Goal: Task Accomplishment & Management: Use online tool/utility

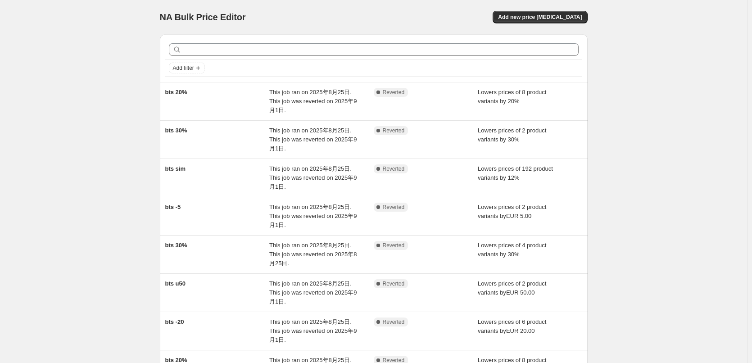
click at [688, 197] on div "NA Bulk Price Editor. This page is ready NA Bulk Price Editor Add new price [ME…" at bounding box center [373, 277] width 747 height 554
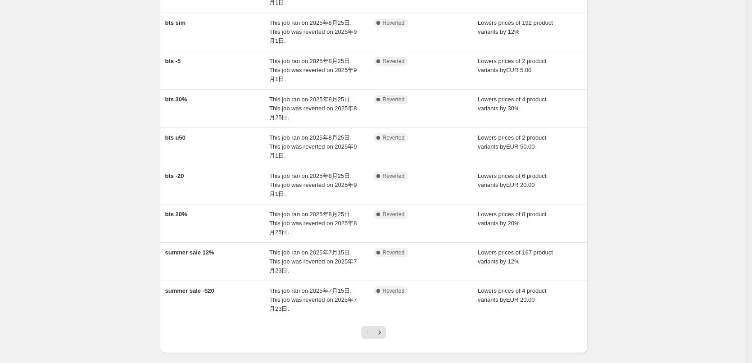
scroll to position [101, 0]
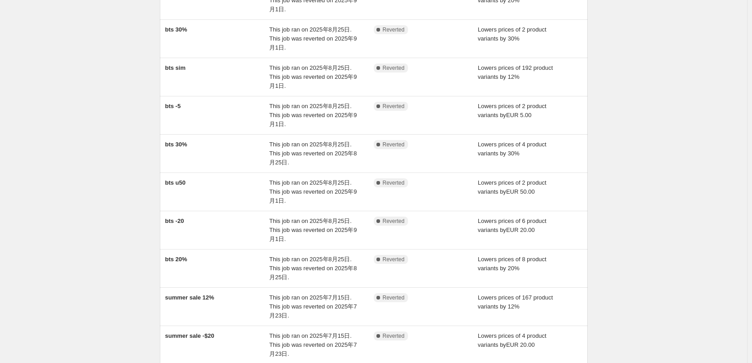
click at [699, 215] on div "NA Bulk Price Editor. This page is ready NA Bulk Price Editor Add new price cha…" at bounding box center [373, 176] width 747 height 554
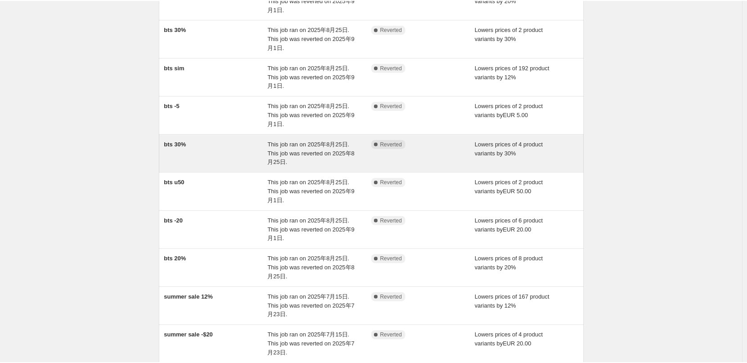
scroll to position [0, 0]
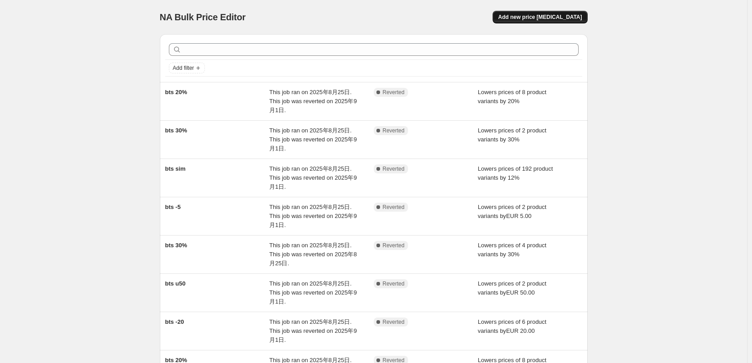
click at [540, 19] on span "Add new price [MEDICAL_DATA]" at bounding box center [540, 17] width 84 height 7
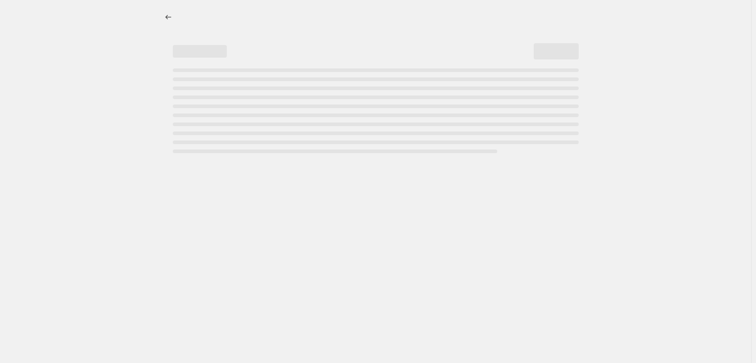
select select "percentage"
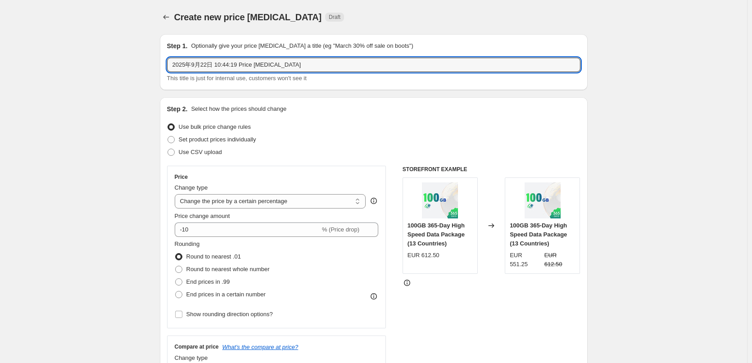
drag, startPoint x: 314, startPoint y: 66, endPoint x: 135, endPoint y: 63, distance: 178.2
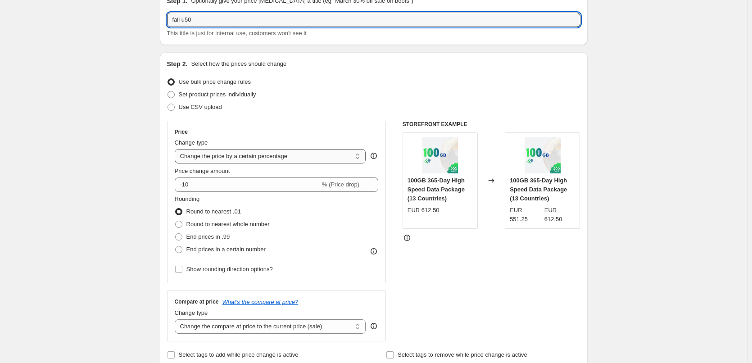
type input "fall u50"
click at [246, 158] on select "Change the price to a certain amount Change the price by a certain amount Chang…" at bounding box center [270, 156] width 191 height 14
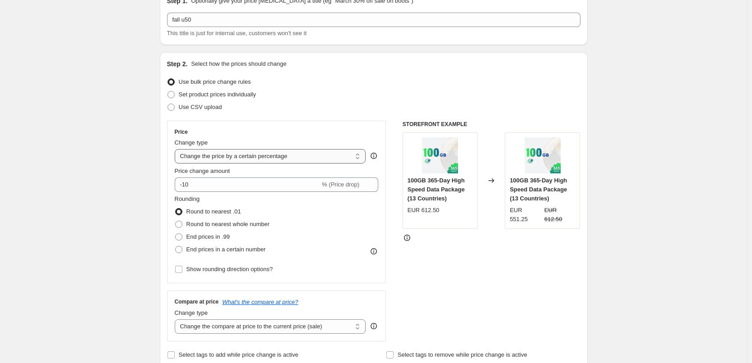
select select "by"
click at [176, 149] on select "Change the price to a certain amount Change the price by a certain amount Chang…" at bounding box center [270, 156] width 191 height 14
click at [229, 184] on input "-10.00" at bounding box center [256, 184] width 141 height 14
click at [194, 186] on input "-10.00" at bounding box center [256, 184] width 141 height 14
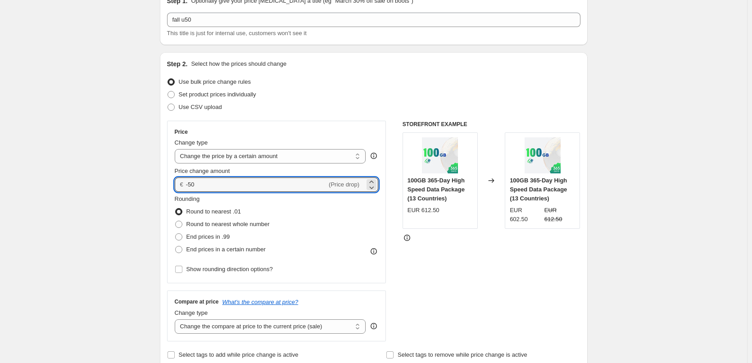
type input "-50.00"
click at [315, 211] on div "Rounding Round to nearest .01 Round to nearest whole number End prices in .99 E…" at bounding box center [277, 224] width 204 height 61
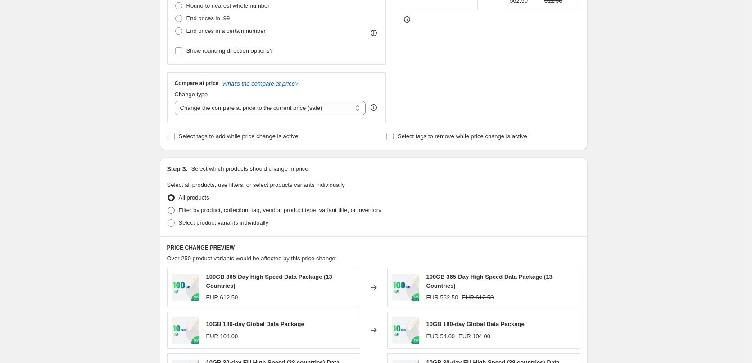
scroll to position [270, 0]
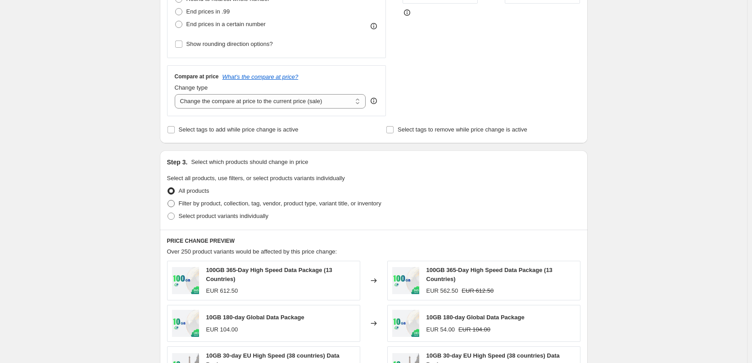
click at [231, 203] on span "Filter by product, collection, tag, vendor, product type, variant title, or inv…" at bounding box center [280, 203] width 203 height 7
click at [168, 200] on input "Filter by product, collection, tag, vendor, product type, variant title, or inv…" at bounding box center [167, 200] width 0 height 0
radio input "true"
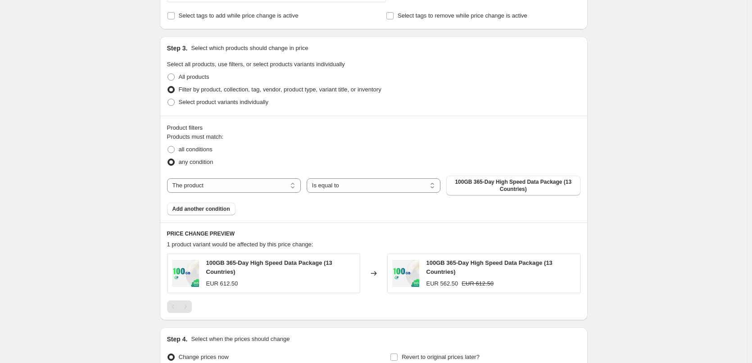
scroll to position [405, 0]
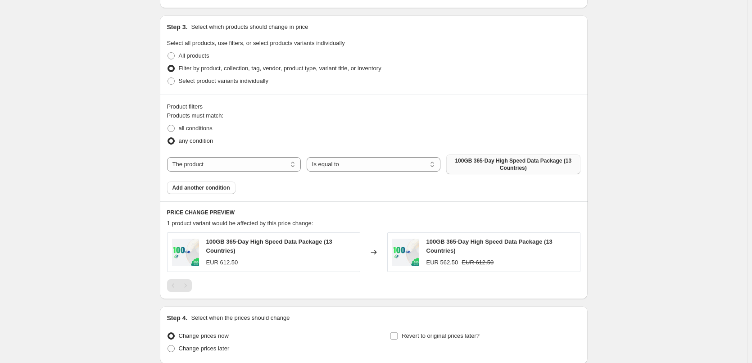
click at [498, 163] on span "100GB 365-Day High Speed Data Package (13 Countries)" at bounding box center [512, 164] width 123 height 14
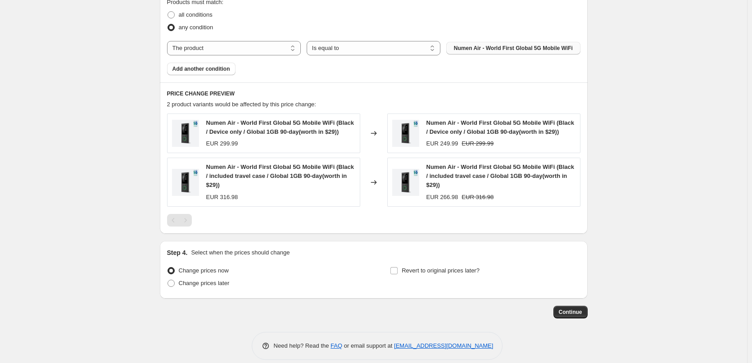
scroll to position [529, 0]
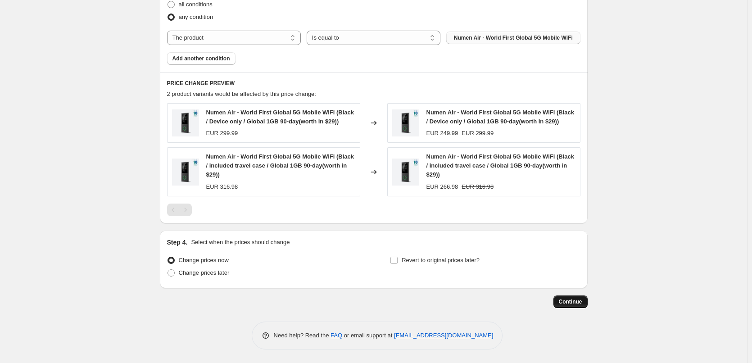
click at [573, 303] on span "Continue" at bounding box center [569, 301] width 23 height 7
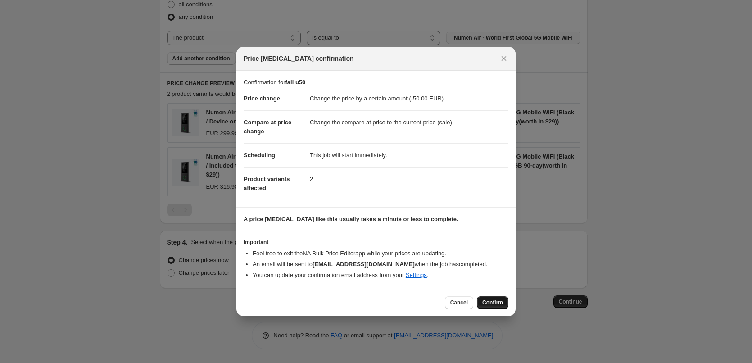
click at [492, 302] on span "Confirm" at bounding box center [492, 302] width 21 height 7
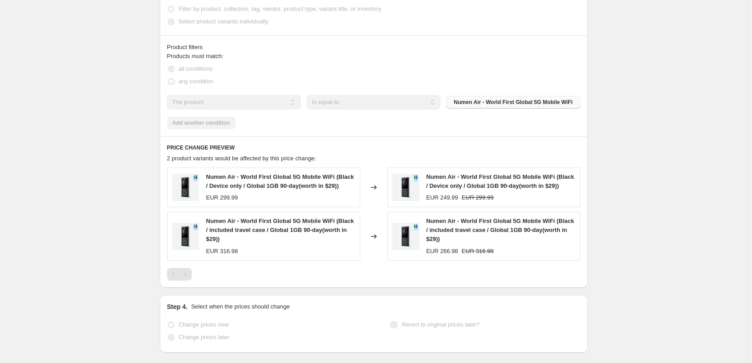
scroll to position [553, 0]
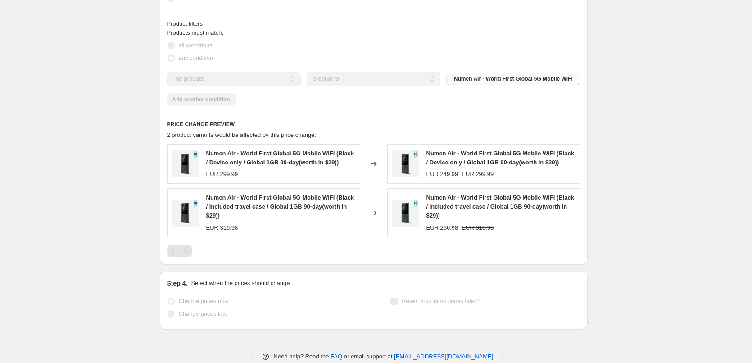
select select "by"
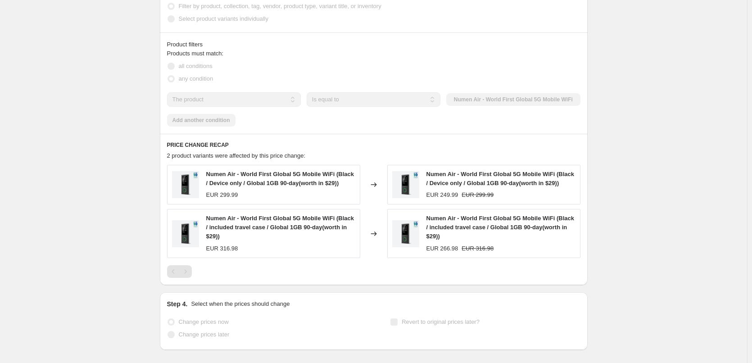
scroll to position [0, 0]
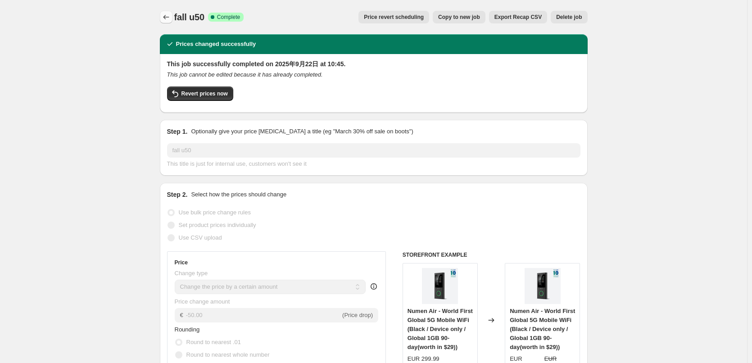
click at [168, 17] on icon "Price change jobs" at bounding box center [166, 17] width 9 height 9
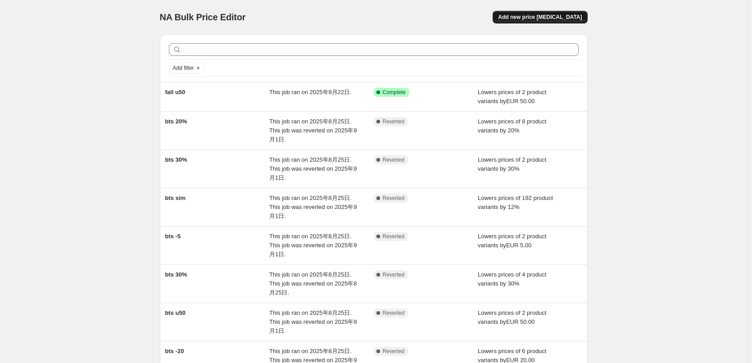
click at [535, 12] on button "Add new price [MEDICAL_DATA]" at bounding box center [539, 17] width 95 height 13
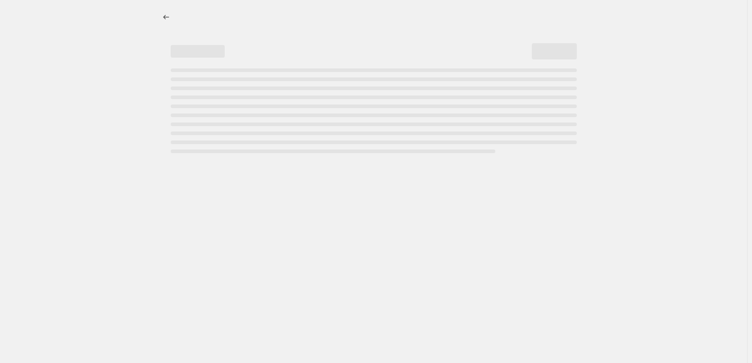
select select "percentage"
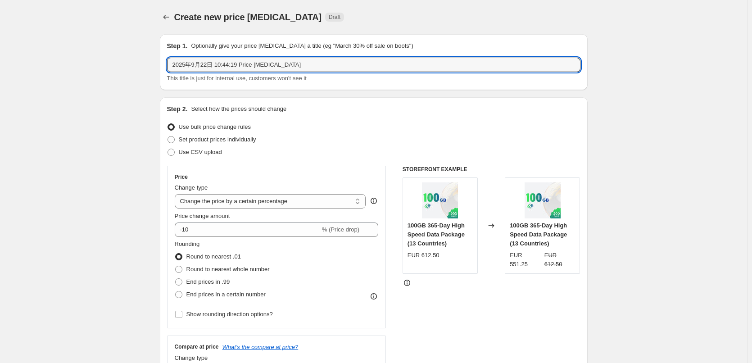
drag, startPoint x: 323, startPoint y: 63, endPoint x: 153, endPoint y: 72, distance: 169.9
type input "fall -20"
click at [210, 196] on select "Change the price to a certain amount Change the price by a certain amount Chang…" at bounding box center [270, 201] width 191 height 14
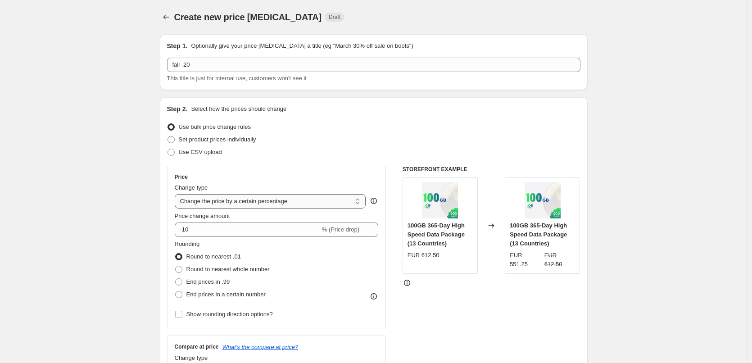
select select "by"
click at [176, 194] on select "Change the price to a certain amount Change the price by a certain amount Chang…" at bounding box center [270, 201] width 191 height 14
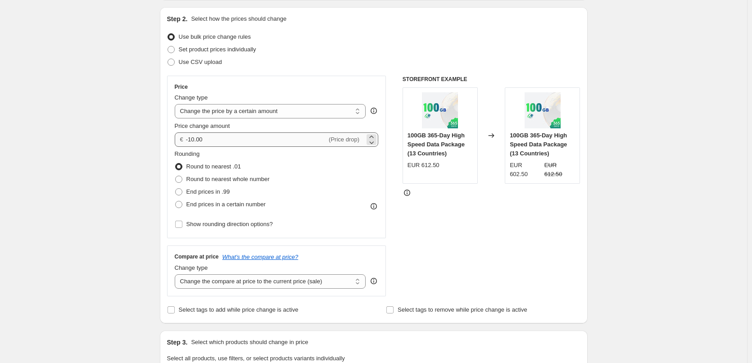
scroll to position [45, 0]
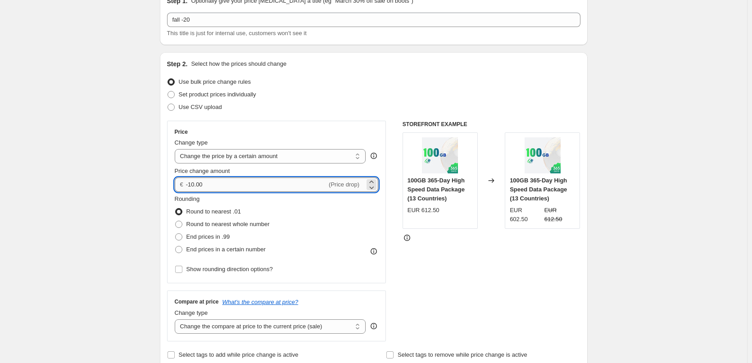
click at [193, 186] on input "-10.00" at bounding box center [256, 184] width 141 height 14
type input "-20.00"
click at [354, 238] on div "Rounding Round to nearest .01 Round to nearest whole number End prices in .99 E…" at bounding box center [277, 224] width 204 height 61
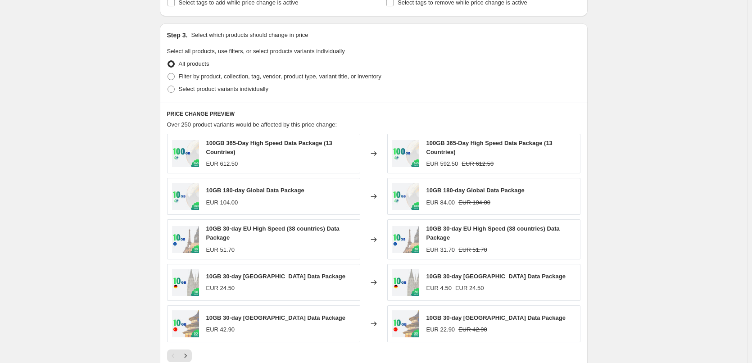
scroll to position [405, 0]
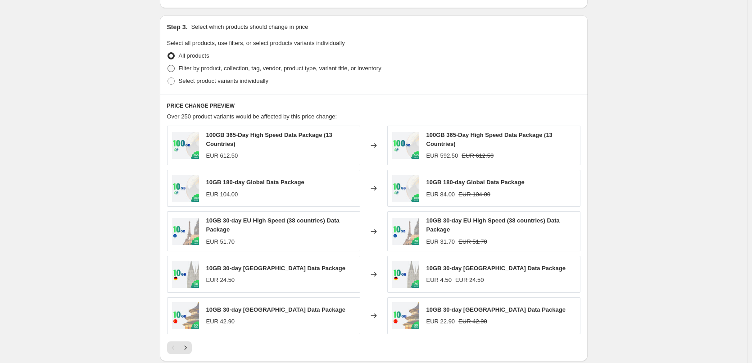
click at [258, 64] on span "Filter by product, collection, tag, vendor, product type, variant title, or inv…" at bounding box center [280, 68] width 203 height 9
click at [168, 65] on input "Filter by product, collection, tag, vendor, product type, variant title, or inv…" at bounding box center [167, 65] width 0 height 0
radio input "true"
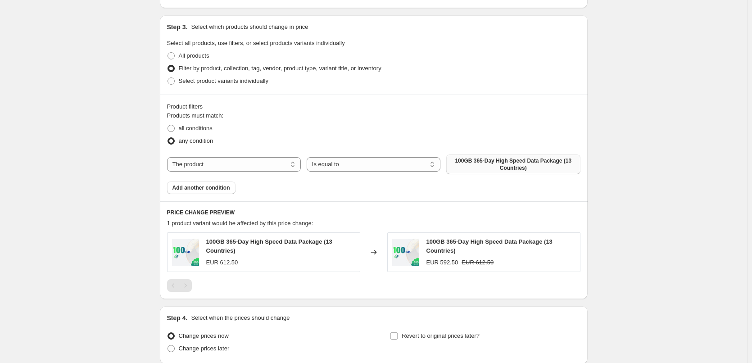
click at [506, 166] on span "100GB 365-Day High Speed Data Package (13 Countries)" at bounding box center [512, 164] width 123 height 14
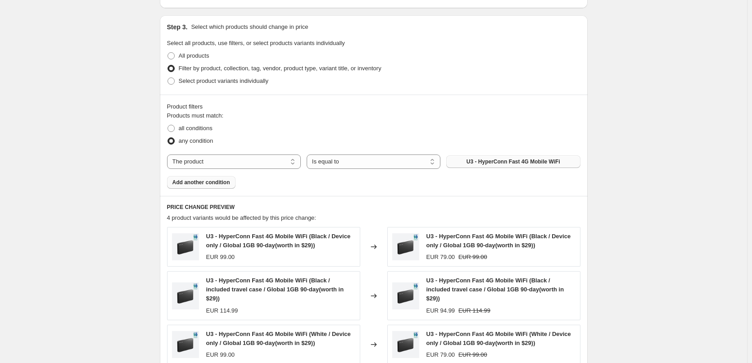
click at [198, 182] on span "Add another condition" at bounding box center [201, 182] width 58 height 7
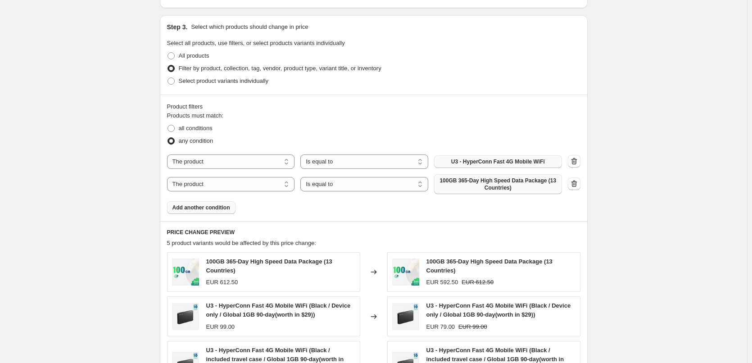
click at [483, 177] on span "100GB 365-Day High Speed Data Package (13 Countries)" at bounding box center [497, 184] width 117 height 14
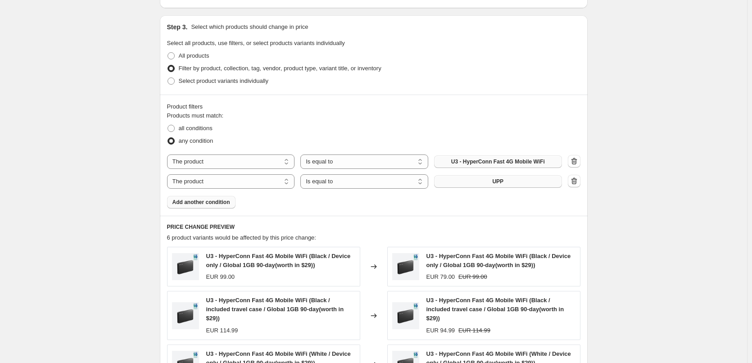
click at [218, 203] on span "Add another condition" at bounding box center [201, 201] width 58 height 7
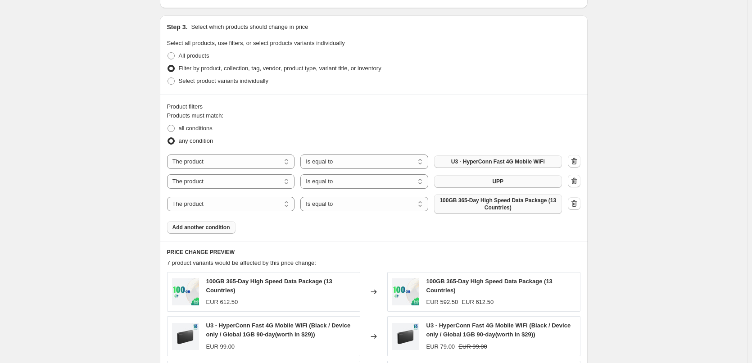
click at [467, 201] on span "100GB 365-Day High Speed Data Package (13 Countries)" at bounding box center [497, 204] width 117 height 14
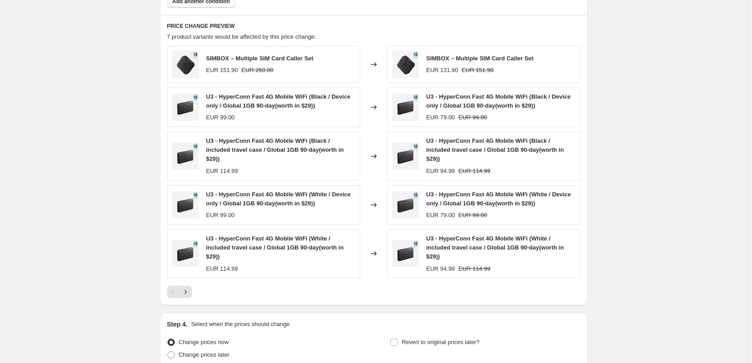
scroll to position [654, 0]
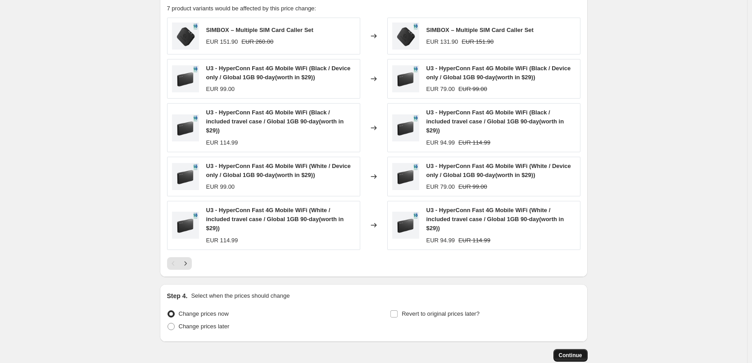
click at [568, 349] on button "Continue" at bounding box center [570, 355] width 34 height 13
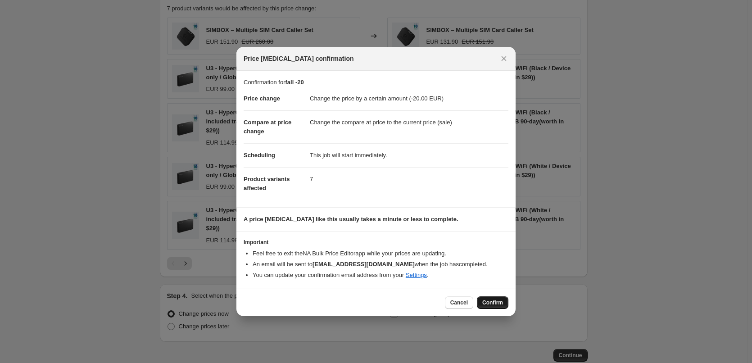
click at [494, 301] on span "Confirm" at bounding box center [492, 302] width 21 height 7
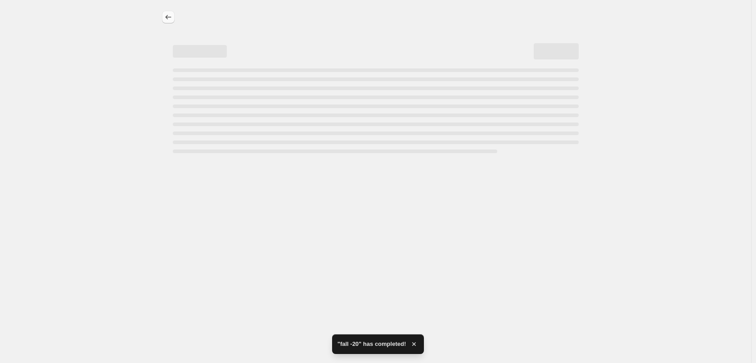
select select "by"
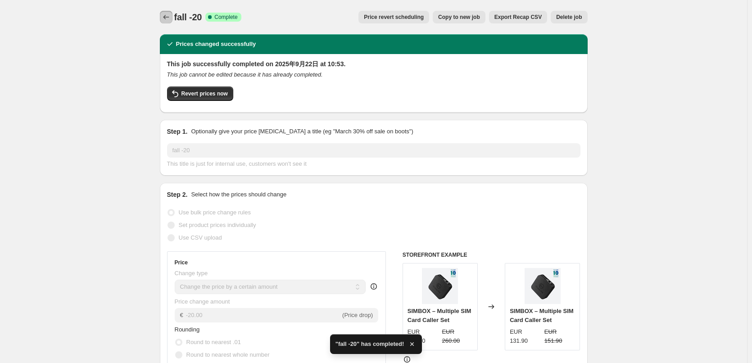
click at [164, 18] on icon "Price change jobs" at bounding box center [166, 17] width 9 height 9
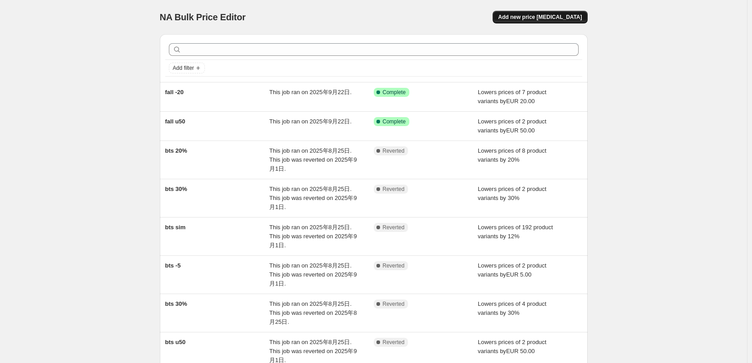
click at [543, 21] on button "Add new price [MEDICAL_DATA]" at bounding box center [539, 17] width 95 height 13
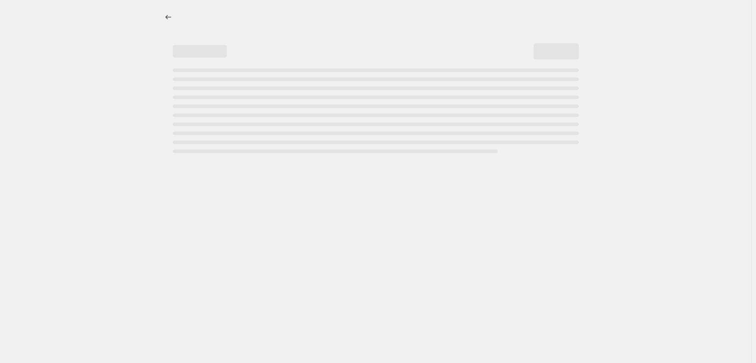
select select "percentage"
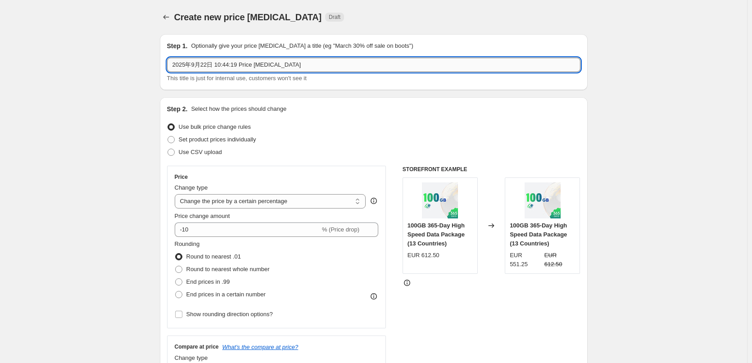
click at [235, 68] on input "2025年9月22日 10:44:19 Price [MEDICAL_DATA]" at bounding box center [373, 65] width 413 height 14
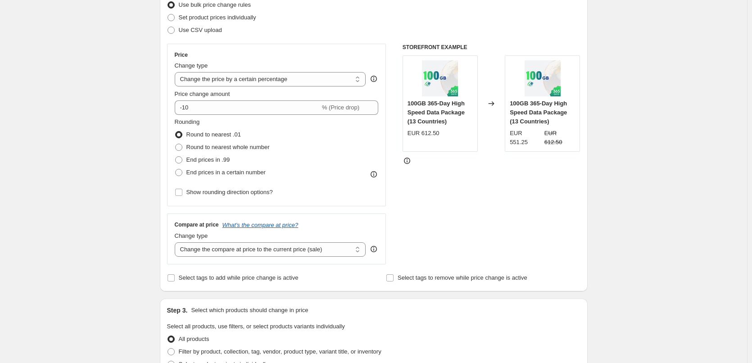
scroll to position [135, 0]
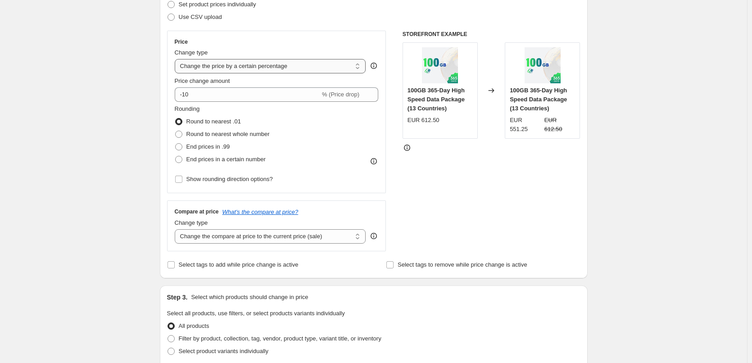
type input "fall -40"
click at [272, 63] on select "Change the price to a certain amount Change the price by a certain amount Chang…" at bounding box center [270, 66] width 191 height 14
select select "by"
click at [176, 59] on select "Change the price to a certain amount Change the price by a certain amount Chang…" at bounding box center [270, 66] width 191 height 14
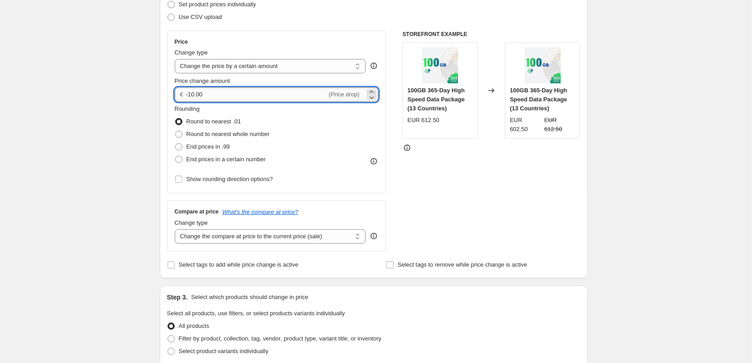
click at [220, 98] on input "-10.00" at bounding box center [256, 94] width 141 height 14
click at [220, 99] on input "-10.00" at bounding box center [256, 94] width 141 height 14
click at [198, 93] on input "-10.00" at bounding box center [256, 94] width 141 height 14
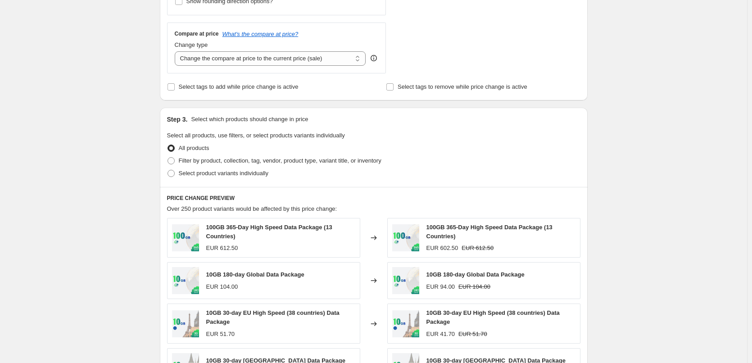
scroll to position [315, 0]
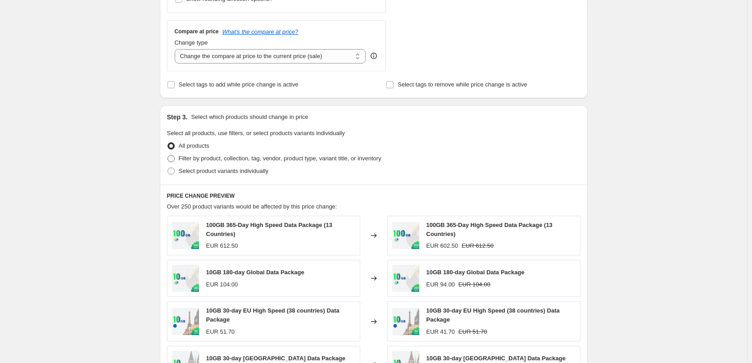
type input "-40.00"
click at [238, 162] on span "Filter by product, collection, tag, vendor, product type, variant title, or inv…" at bounding box center [280, 158] width 203 height 7
click at [168, 155] on input "Filter by product, collection, tag, vendor, product type, variant title, or inv…" at bounding box center [167, 155] width 0 height 0
radio input "true"
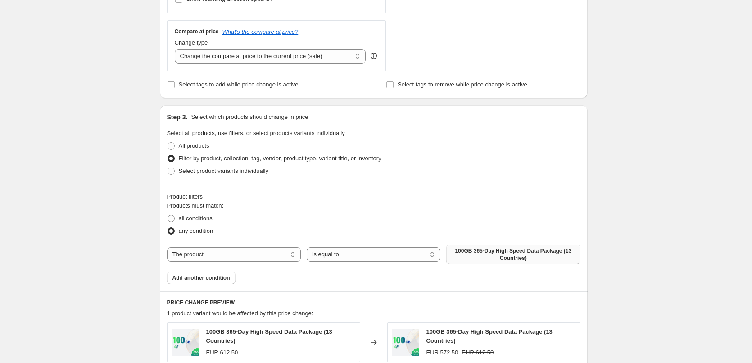
click at [500, 250] on span "100GB 365-Day High Speed Data Package (13 Countries)" at bounding box center [512, 254] width 123 height 14
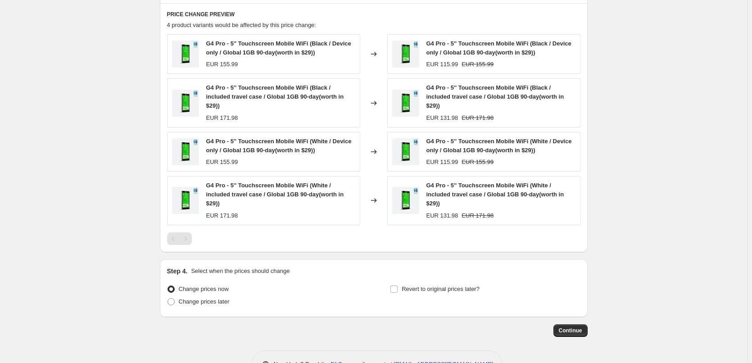
scroll to position [582, 0]
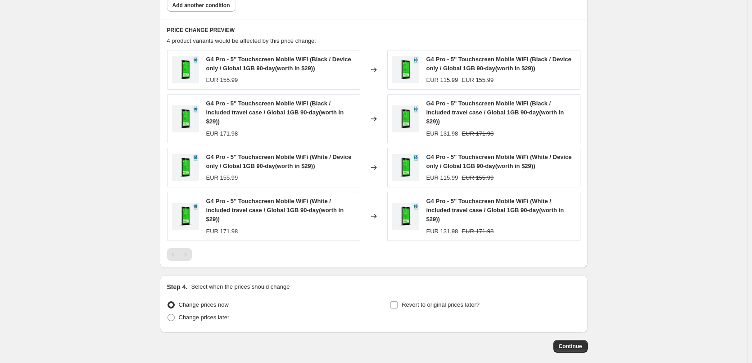
click at [575, 347] on span "Continue" at bounding box center [569, 345] width 23 height 7
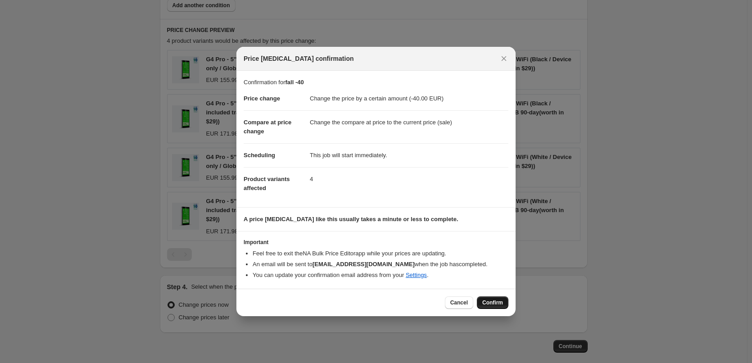
click at [493, 300] on span "Confirm" at bounding box center [492, 302] width 21 height 7
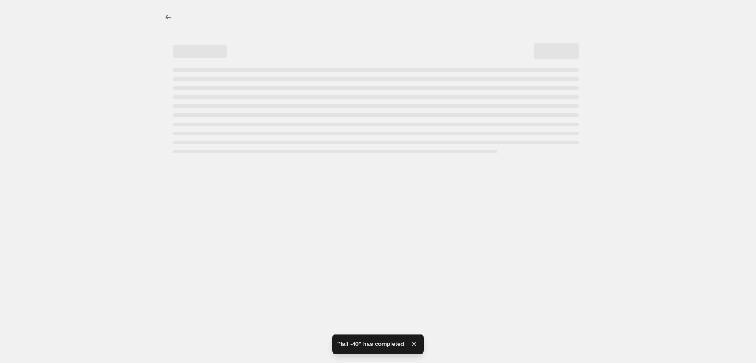
select select "by"
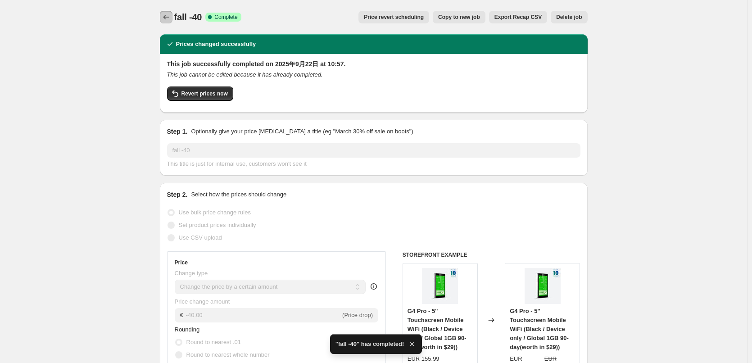
click at [170, 21] on icon "Price change jobs" at bounding box center [166, 17] width 9 height 9
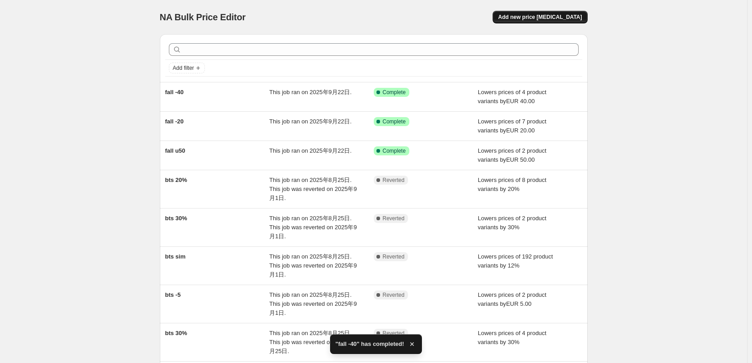
click at [572, 18] on span "Add new price [MEDICAL_DATA]" at bounding box center [540, 17] width 84 height 7
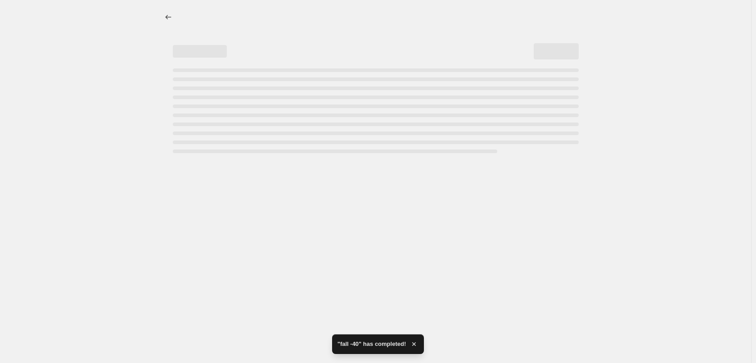
select select "percentage"
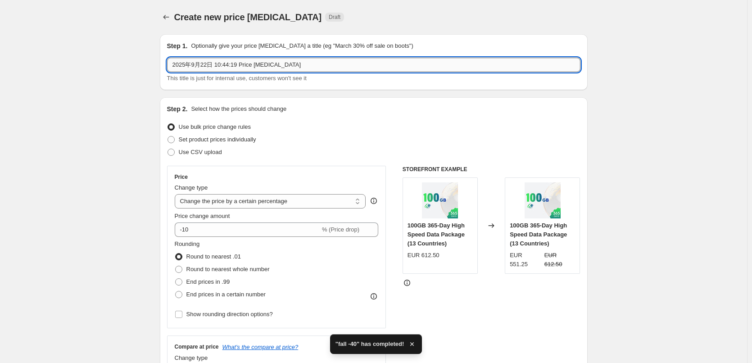
click at [251, 63] on input "2025年9月22日 10:44:19 Price [MEDICAL_DATA]" at bounding box center [373, 65] width 413 height 14
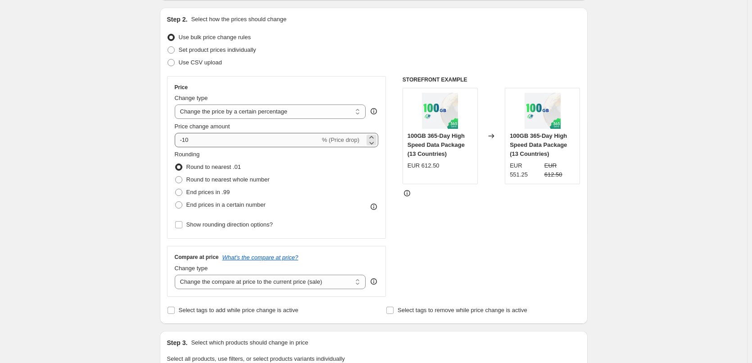
scroll to position [90, 0]
type input "fall -30"
click at [280, 113] on select "Change the price to a certain amount Change the price by a certain amount Chang…" at bounding box center [270, 111] width 191 height 14
select select "by"
click at [176, 104] on select "Change the price to a certain amount Change the price by a certain amount Chang…" at bounding box center [270, 111] width 191 height 14
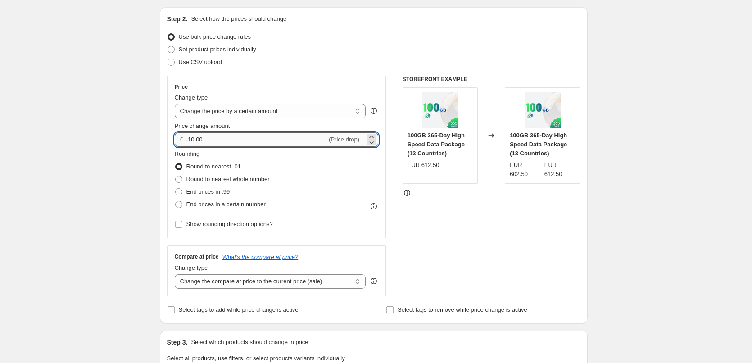
click at [196, 140] on input "-10.00" at bounding box center [256, 139] width 141 height 14
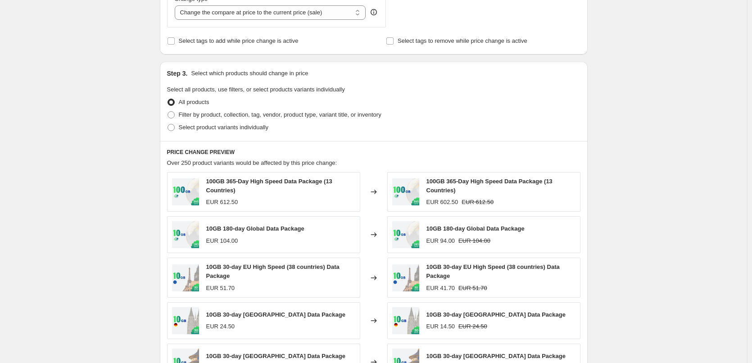
scroll to position [360, 0]
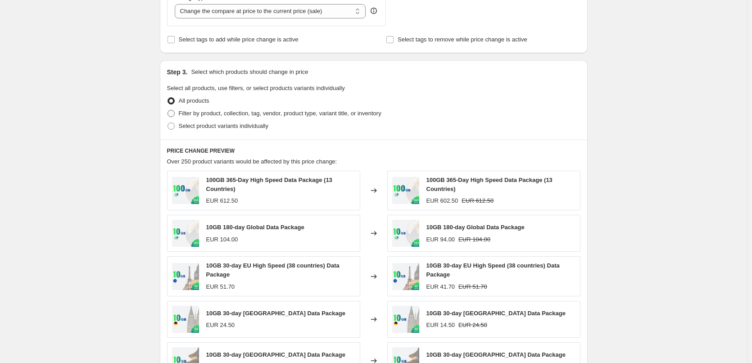
type input "-30.00"
click at [231, 115] on span "Filter by product, collection, tag, vendor, product type, variant title, or inv…" at bounding box center [280, 113] width 203 height 7
click at [168, 110] on input "Filter by product, collection, tag, vendor, product type, variant title, or inv…" at bounding box center [167, 110] width 0 height 0
radio input "true"
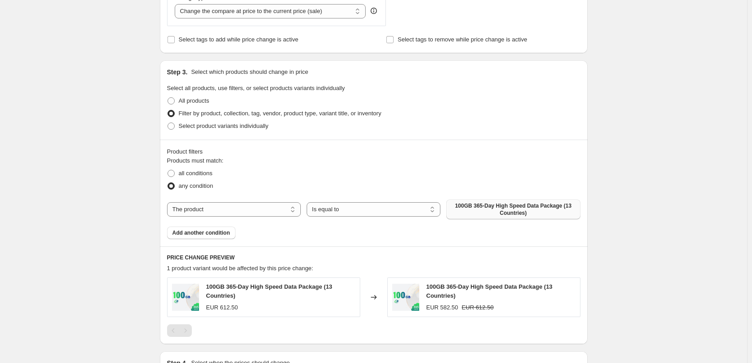
click at [515, 207] on span "100GB 365-Day High Speed Data Package (13 Countries)" at bounding box center [512, 209] width 123 height 14
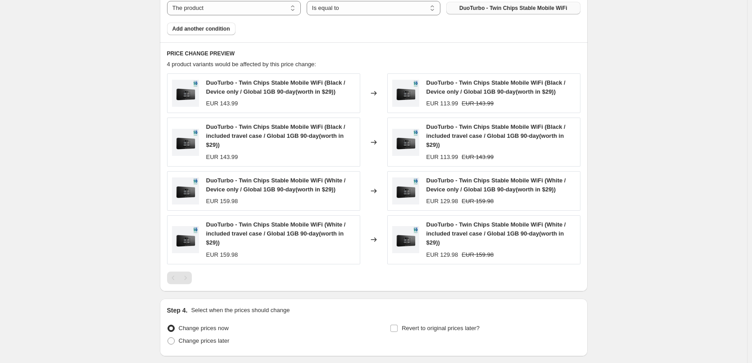
scroll to position [585, 0]
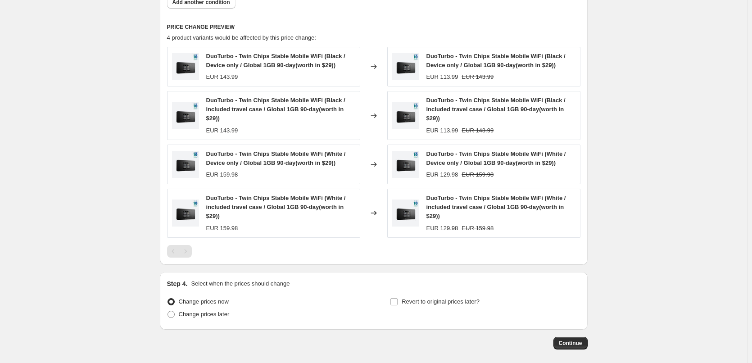
click at [575, 346] on span "Continue" at bounding box center [569, 342] width 23 height 7
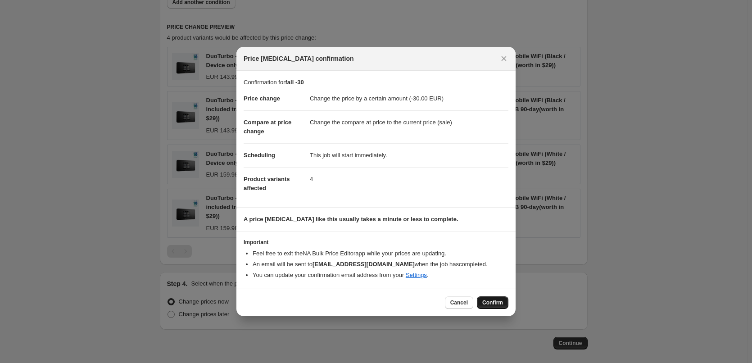
click at [486, 297] on button "Confirm" at bounding box center [493, 302] width 32 height 13
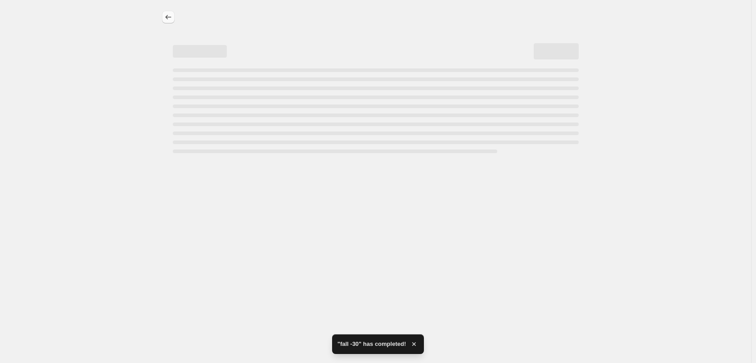
select select "by"
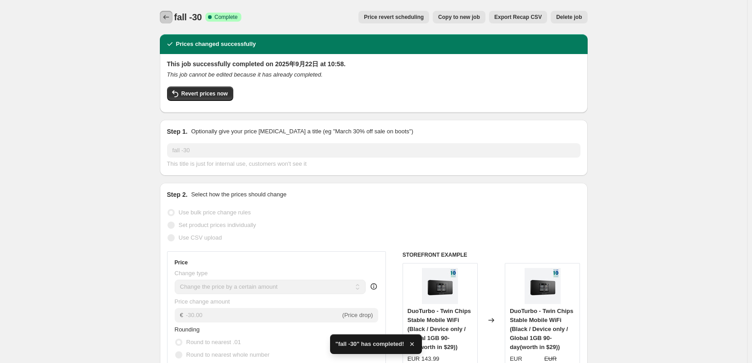
click at [166, 18] on icon "Price change jobs" at bounding box center [166, 17] width 9 height 9
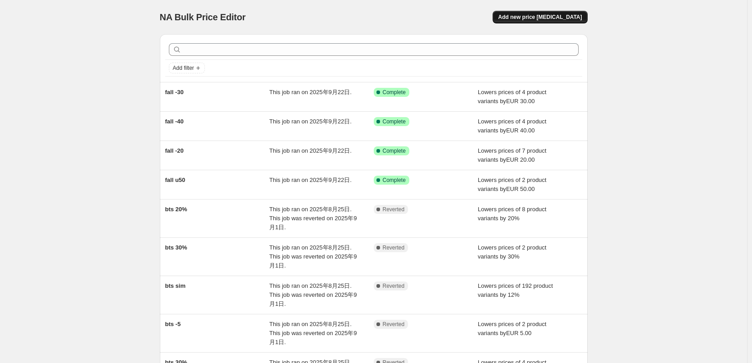
click at [541, 16] on span "Add new price [MEDICAL_DATA]" at bounding box center [540, 17] width 84 height 7
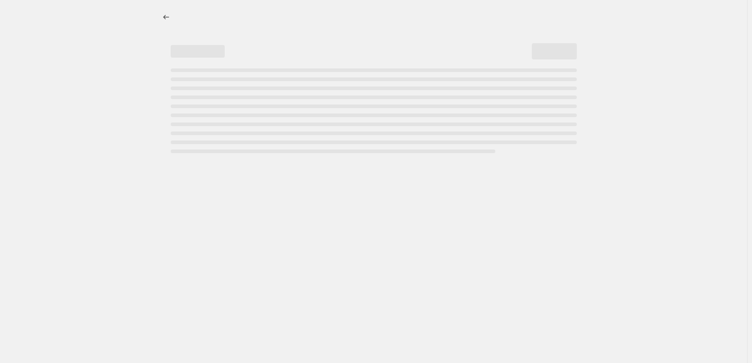
select select "percentage"
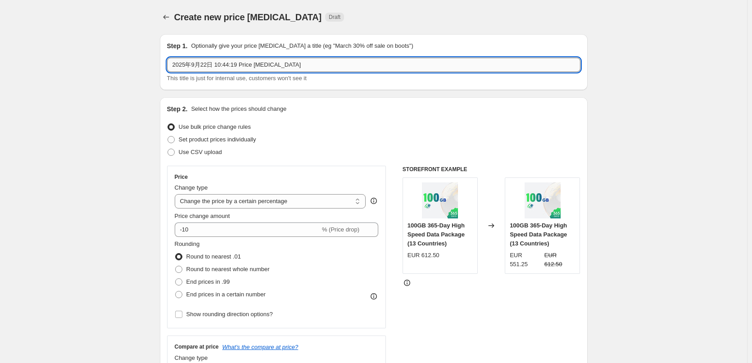
click at [204, 63] on input "2025年9月22日 10:44:19 Price [MEDICAL_DATA]" at bounding box center [373, 65] width 413 height 14
type input "fall 12%"
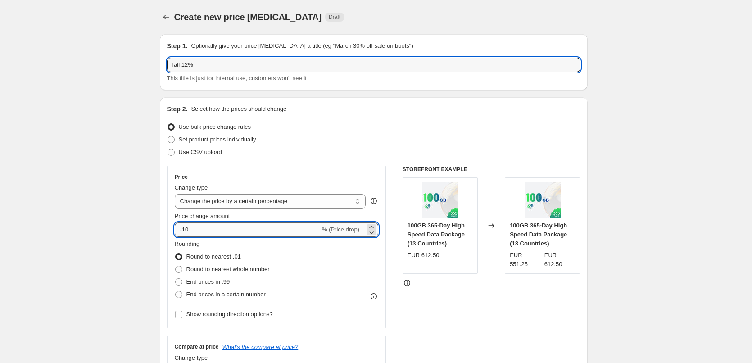
click at [227, 228] on input "-10" at bounding box center [247, 229] width 145 height 14
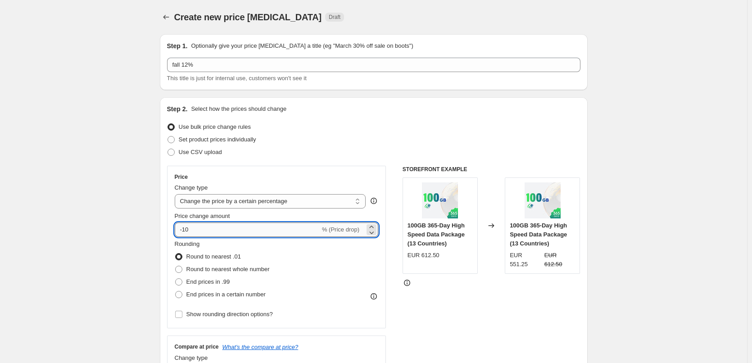
click at [227, 228] on input "-10" at bounding box center [247, 229] width 145 height 14
click at [228, 229] on input "-10" at bounding box center [247, 229] width 145 height 14
click at [186, 230] on input "-10" at bounding box center [247, 229] width 145 height 14
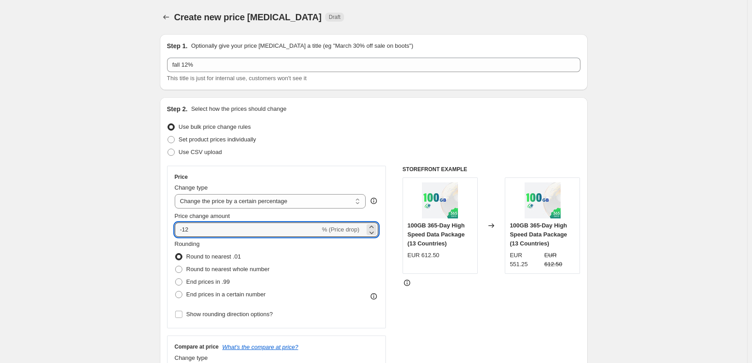
type input "-12"
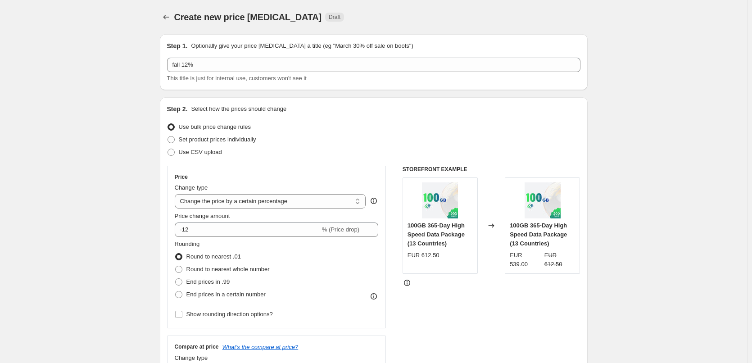
scroll to position [45, 0]
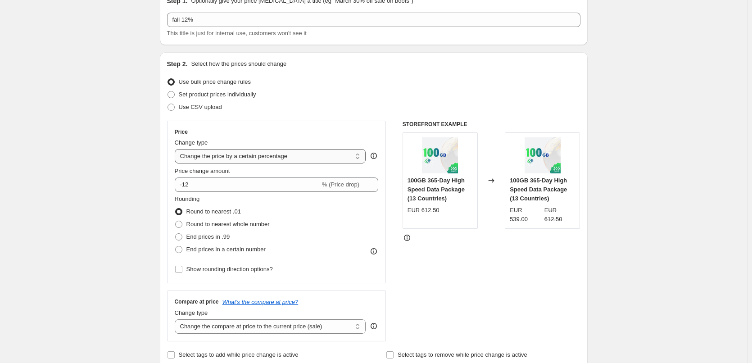
click at [268, 158] on select "Change the price to a certain amount Change the price by a certain amount Chang…" at bounding box center [270, 156] width 191 height 14
click at [270, 158] on select "Change the price to a certain amount Change the price by a certain amount Chang…" at bounding box center [270, 156] width 191 height 14
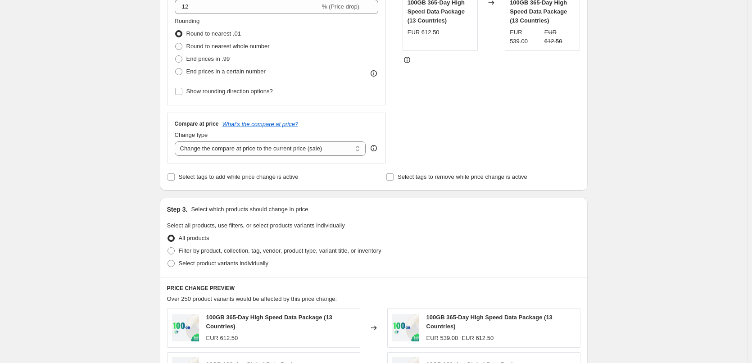
scroll to position [225, 0]
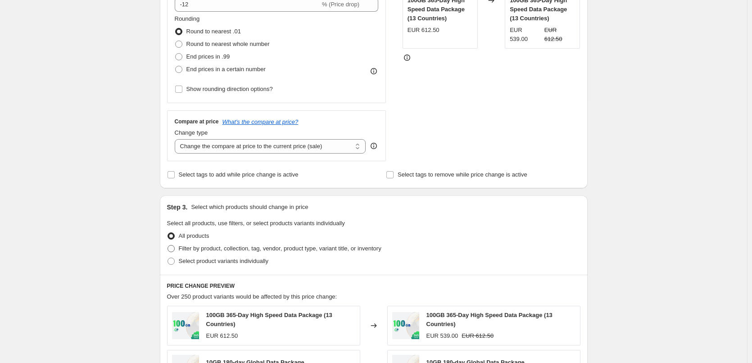
click at [219, 250] on span "Filter by product, collection, tag, vendor, product type, variant title, or inv…" at bounding box center [280, 248] width 203 height 7
click at [168, 245] on input "Filter by product, collection, tag, vendor, product type, variant title, or inv…" at bounding box center [167, 245] width 0 height 0
radio input "true"
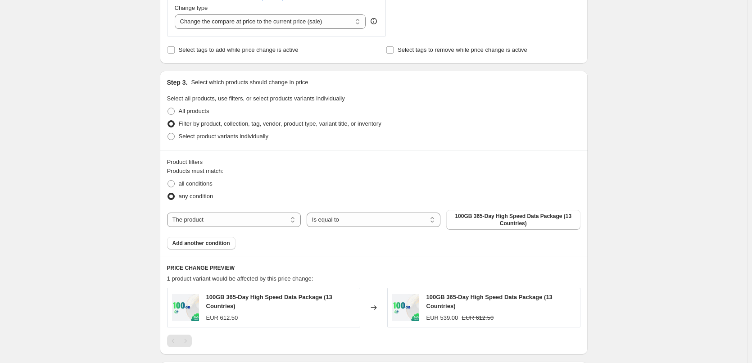
scroll to position [360, 0]
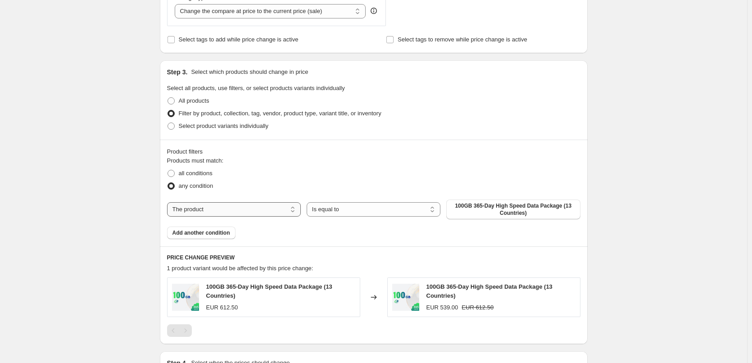
click at [231, 211] on select "The product The product's collection The product's tag The product's vendor The…" at bounding box center [234, 209] width 134 height 14
select select "collection"
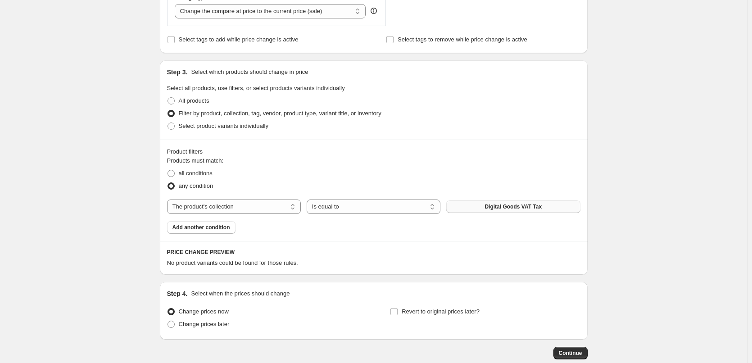
click at [504, 203] on button "Digital Goods VAT Tax" at bounding box center [513, 206] width 134 height 13
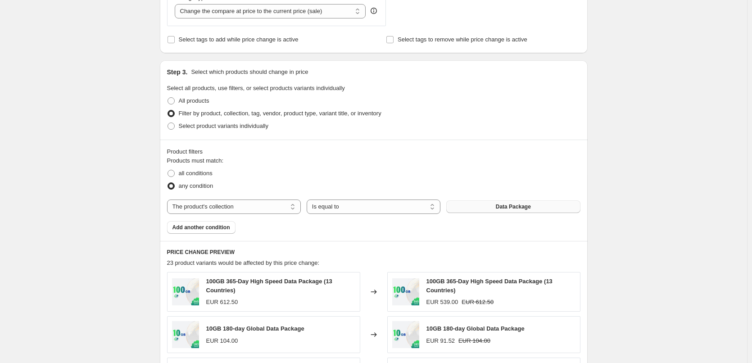
click at [215, 229] on span "Add another condition" at bounding box center [201, 227] width 58 height 7
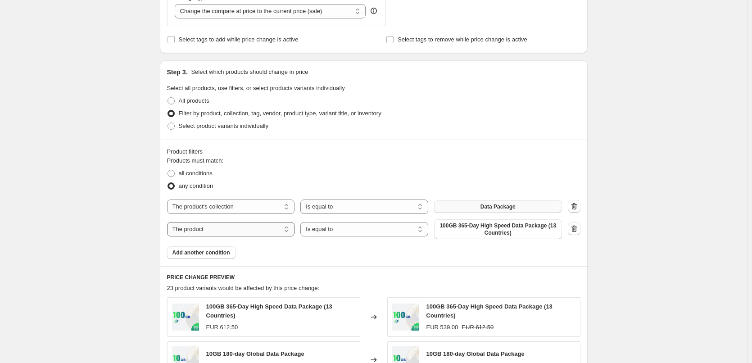
click at [275, 230] on select "The product The product's collection The product's tag The product's vendor The…" at bounding box center [231, 229] width 128 height 14
select select "collection"
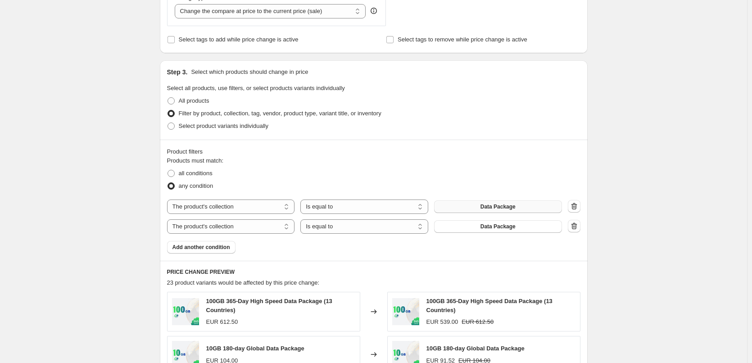
click at [504, 224] on span "Data Package" at bounding box center [497, 226] width 35 height 7
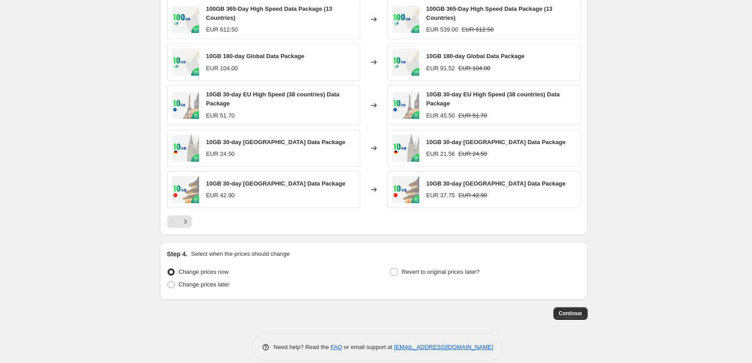
scroll to position [664, 0]
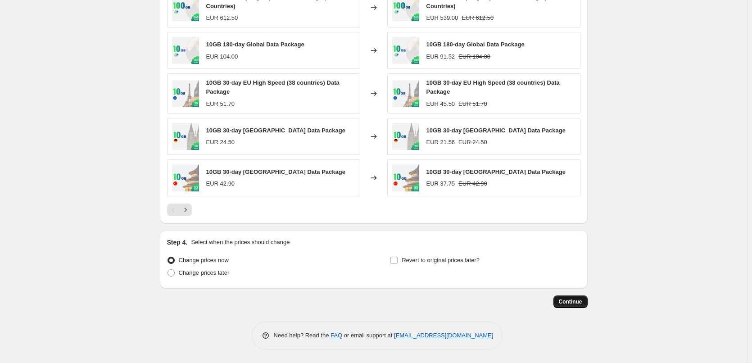
click at [575, 301] on span "Continue" at bounding box center [569, 301] width 23 height 7
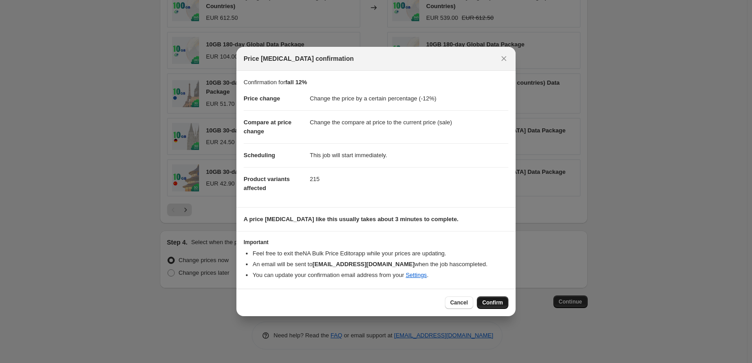
click at [490, 304] on span "Confirm" at bounding box center [492, 302] width 21 height 7
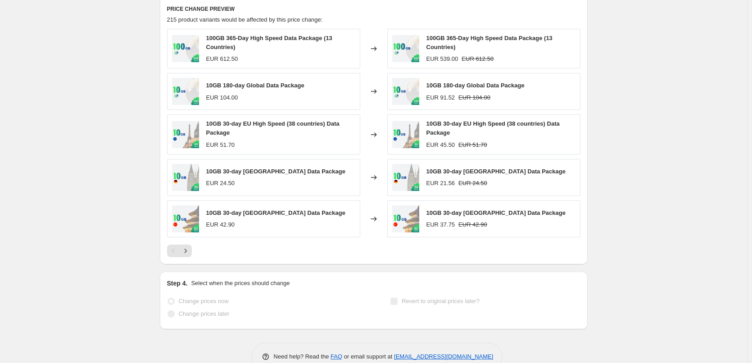
scroll to position [688, 0]
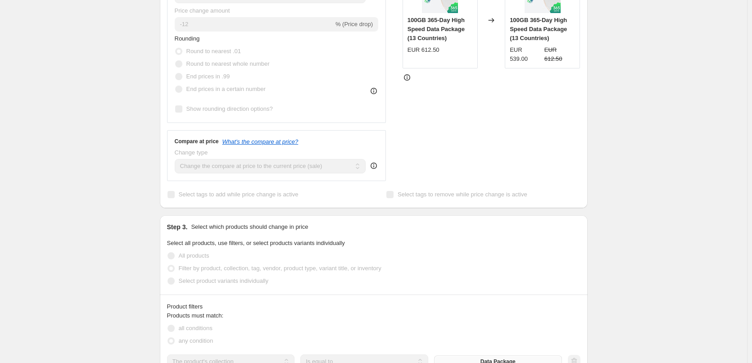
scroll to position [0, 0]
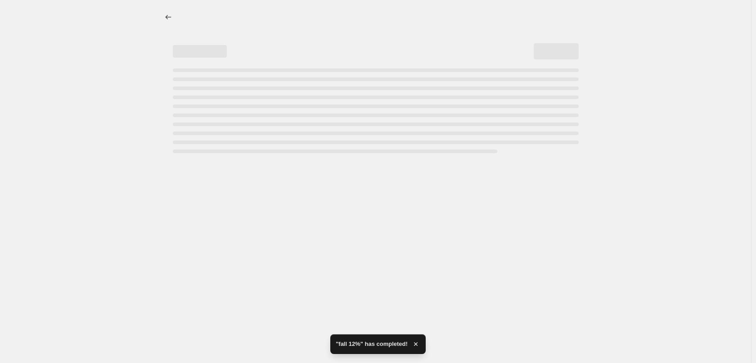
select select "percentage"
select select "collection"
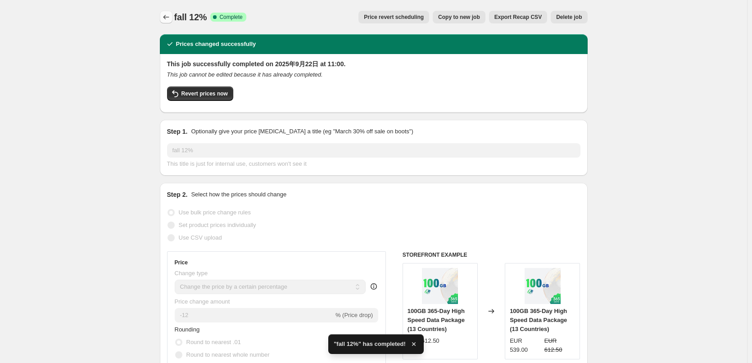
click at [168, 18] on icon "Price change jobs" at bounding box center [166, 17] width 9 height 9
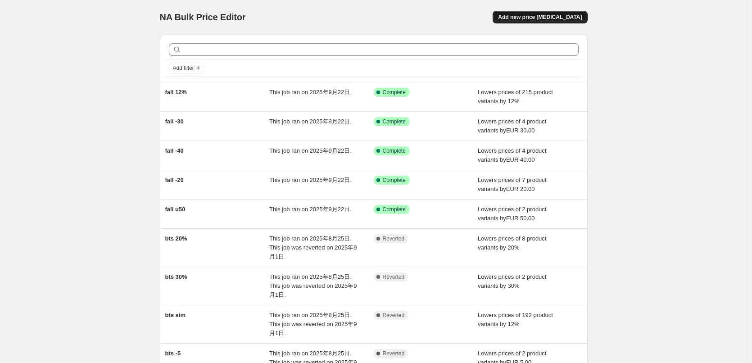
click at [534, 18] on span "Add new price [MEDICAL_DATA]" at bounding box center [540, 17] width 84 height 7
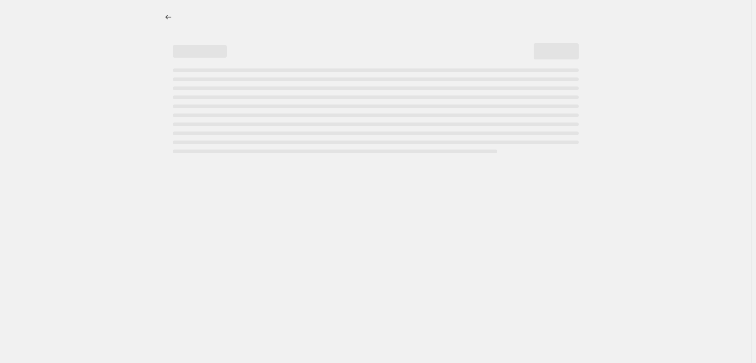
select select "percentage"
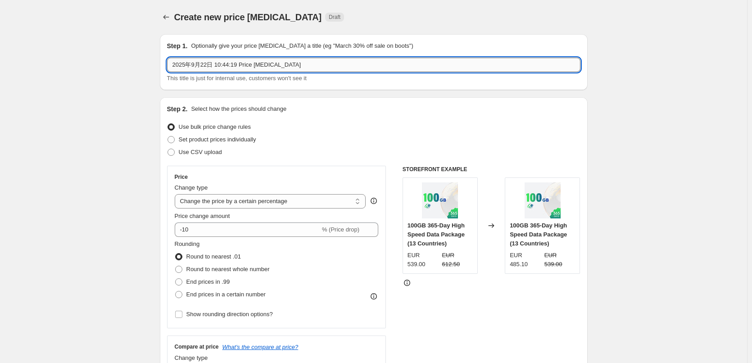
click at [237, 65] on input "2025年9月22日 10:44:19 Price [MEDICAL_DATA]" at bounding box center [373, 65] width 413 height 14
type input "fall -25"
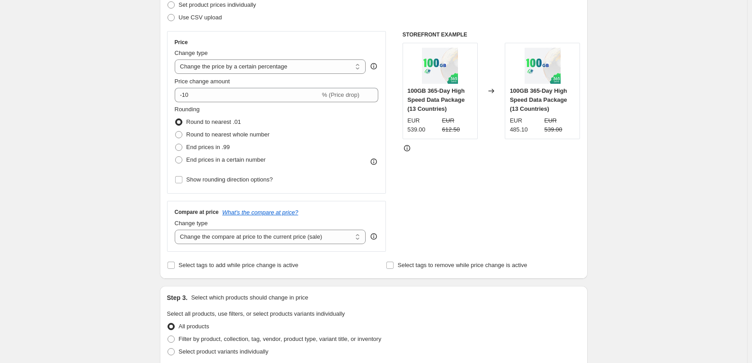
scroll to position [135, 0]
click at [293, 66] on select "Change the price to a certain amount Change the price by a certain amount Chang…" at bounding box center [270, 66] width 191 height 14
click at [176, 59] on select "Change the price to a certain amount Change the price by a certain amount Chang…" at bounding box center [270, 66] width 191 height 14
click at [288, 67] on select "Change the price to a certain amount Change the price by a certain amount Chang…" at bounding box center [270, 66] width 191 height 14
select select "by"
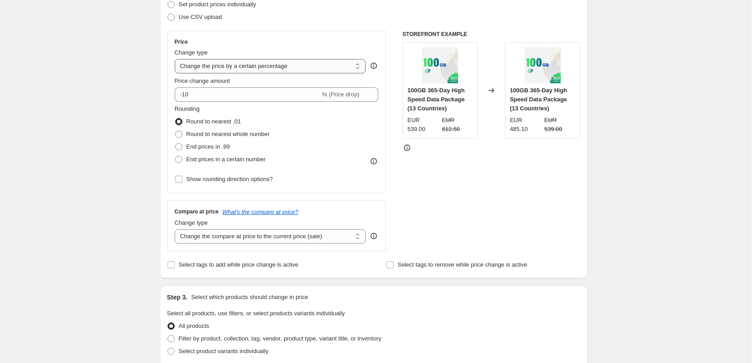
click at [176, 59] on select "Change the price to a certain amount Change the price by a certain amount Chang…" at bounding box center [270, 66] width 191 height 14
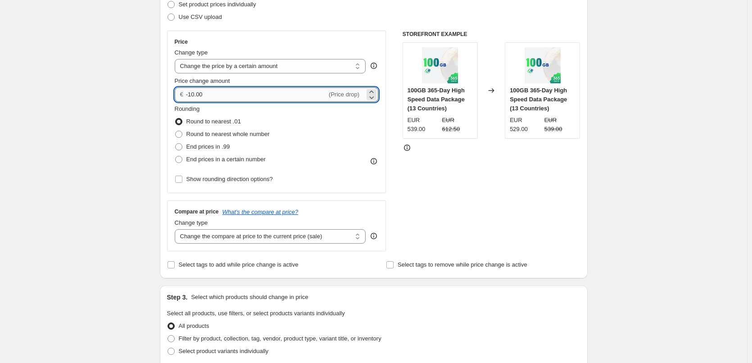
click at [197, 92] on input "-10.00" at bounding box center [256, 94] width 141 height 14
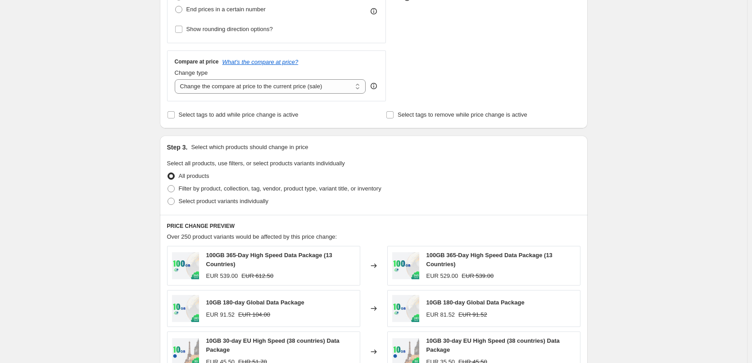
scroll to position [360, 0]
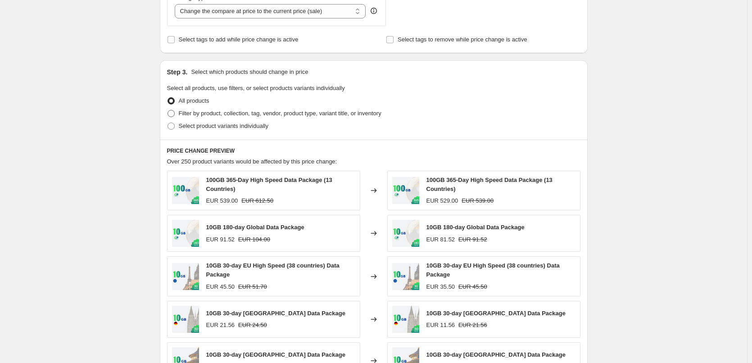
type input "-25.00"
click at [279, 111] on span "Filter by product, collection, tag, vendor, product type, variant title, or inv…" at bounding box center [280, 113] width 203 height 7
click at [168, 110] on input "Filter by product, collection, tag, vendor, product type, variant title, or inv…" at bounding box center [167, 110] width 0 height 0
radio input "true"
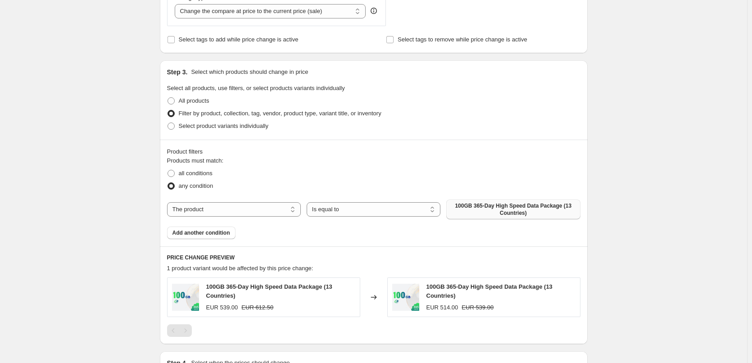
click at [497, 212] on span "100GB 365-Day High Speed Data Package (13 Countries)" at bounding box center [512, 209] width 123 height 14
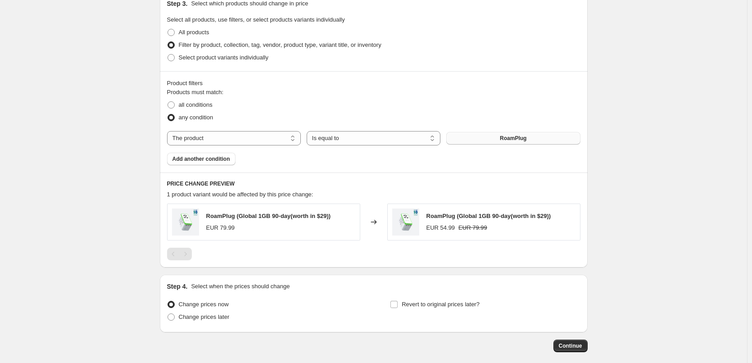
scroll to position [473, 0]
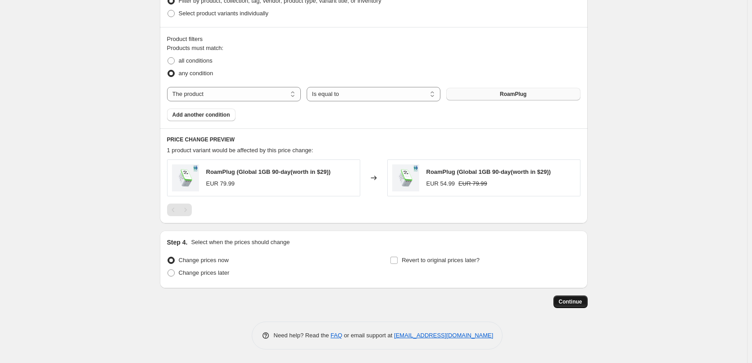
click at [572, 304] on span "Continue" at bounding box center [569, 301] width 23 height 7
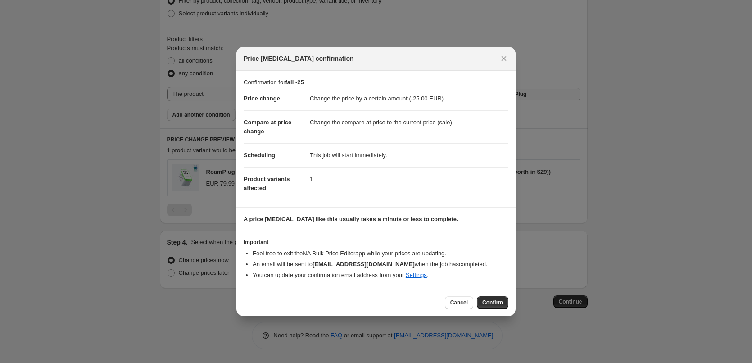
drag, startPoint x: 484, startPoint y: 297, endPoint x: 523, endPoint y: 274, distance: 46.0
click at [483, 297] on button "Confirm" at bounding box center [493, 302] width 32 height 13
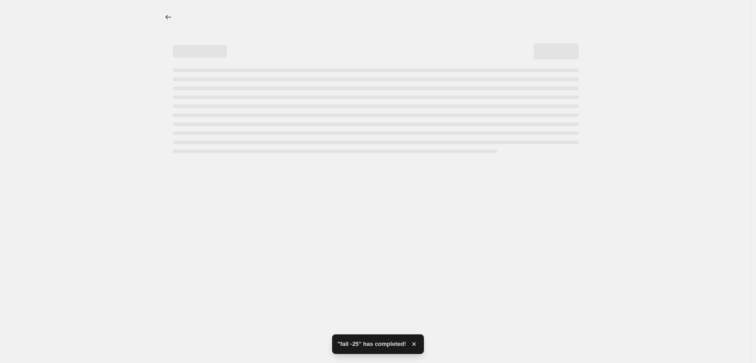
select select "by"
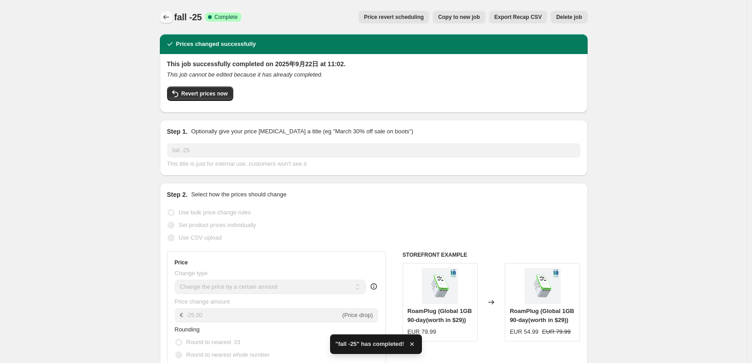
click at [166, 14] on icon "Price change jobs" at bounding box center [166, 17] width 9 height 9
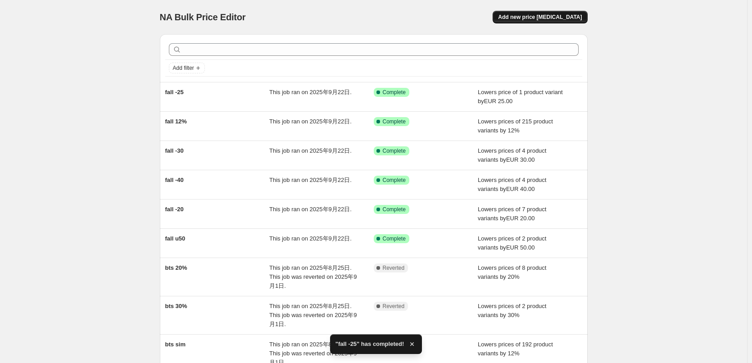
click at [529, 17] on span "Add new price [MEDICAL_DATA]" at bounding box center [540, 17] width 84 height 7
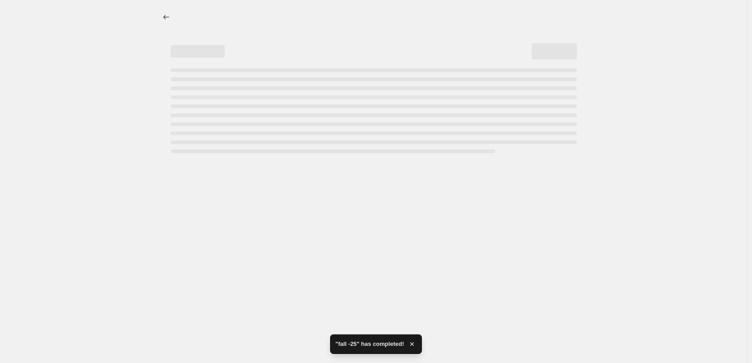
select select "percentage"
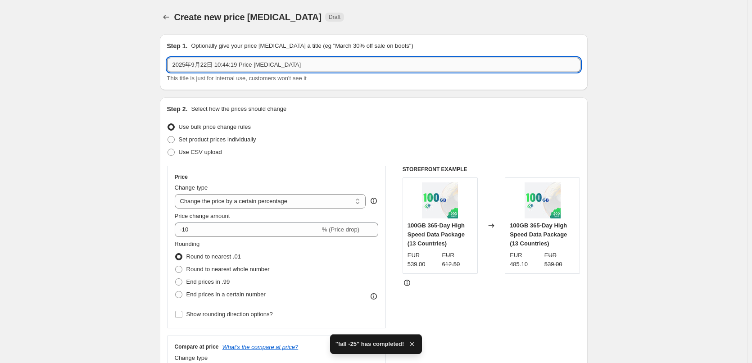
click at [225, 65] on input "2025年9月22日 10:44:19 Price [MEDICAL_DATA]" at bounding box center [373, 65] width 413 height 14
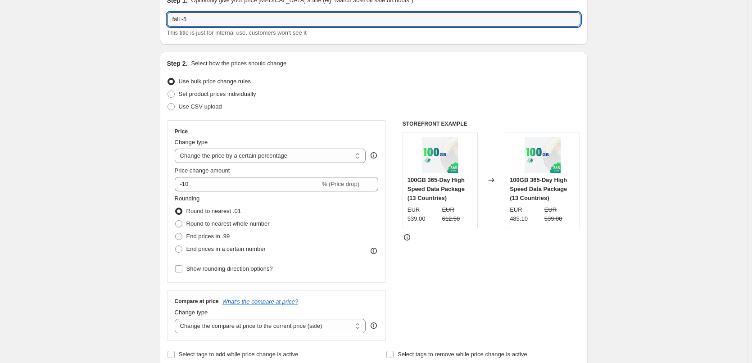
scroll to position [135, 0]
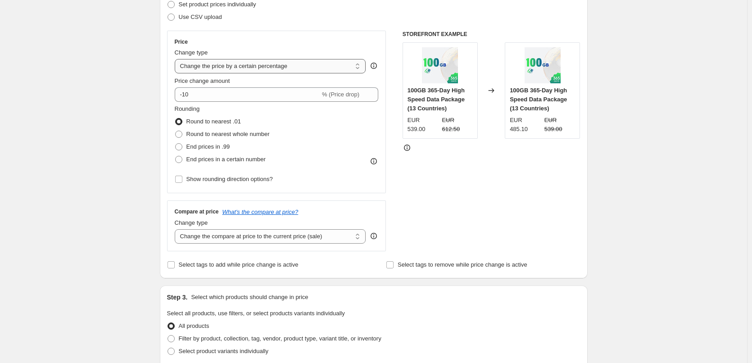
type input "fall -5"
click at [217, 64] on select "Change the price to a certain amount Change the price by a certain amount Chang…" at bounding box center [270, 66] width 191 height 14
select select "by"
click at [176, 59] on select "Change the price to a certain amount Change the price by a certain amount Chang…" at bounding box center [270, 66] width 191 height 14
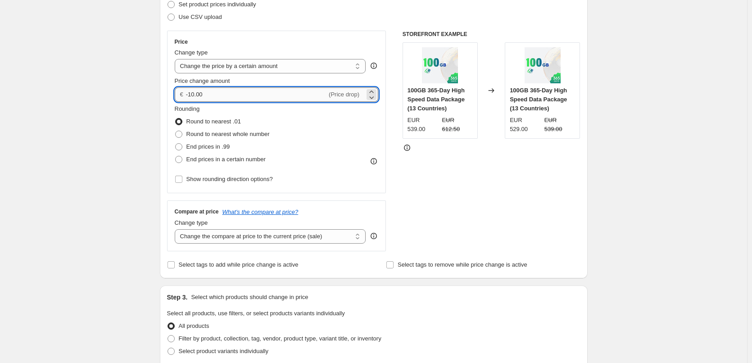
click at [196, 94] on input "-10.00" at bounding box center [256, 94] width 141 height 14
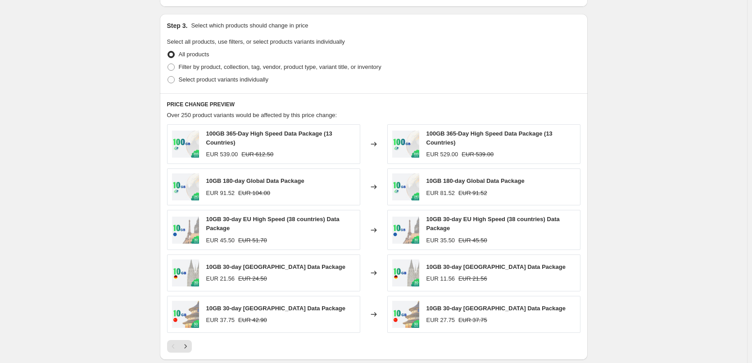
scroll to position [405, 0]
type input "-5.00"
click at [316, 64] on span "Filter by product, collection, tag, vendor, product type, variant title, or inv…" at bounding box center [280, 68] width 203 height 9
click at [168, 65] on input "Filter by product, collection, tag, vendor, product type, variant title, or inv…" at bounding box center [167, 65] width 0 height 0
radio input "true"
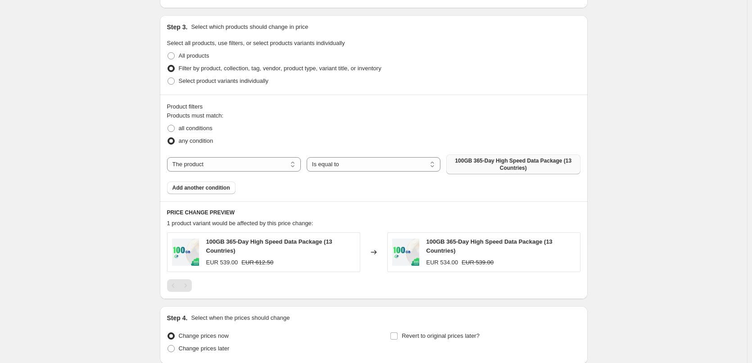
click at [487, 158] on span "100GB 365-Day High Speed Data Package (13 Countries)" at bounding box center [512, 164] width 123 height 14
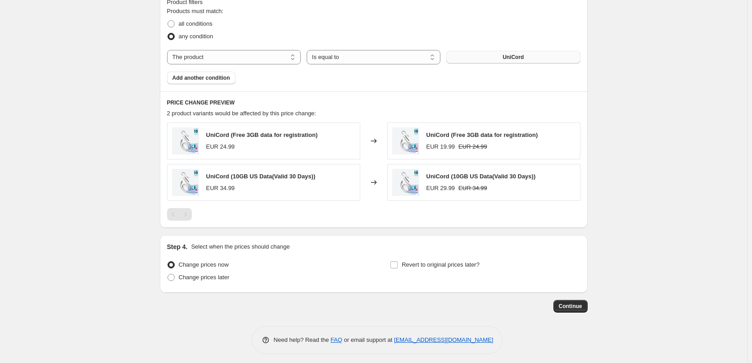
scroll to position [514, 0]
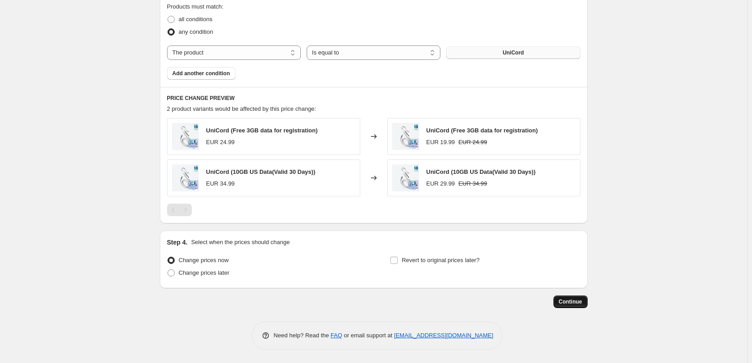
click at [572, 302] on span "Continue" at bounding box center [569, 301] width 23 height 7
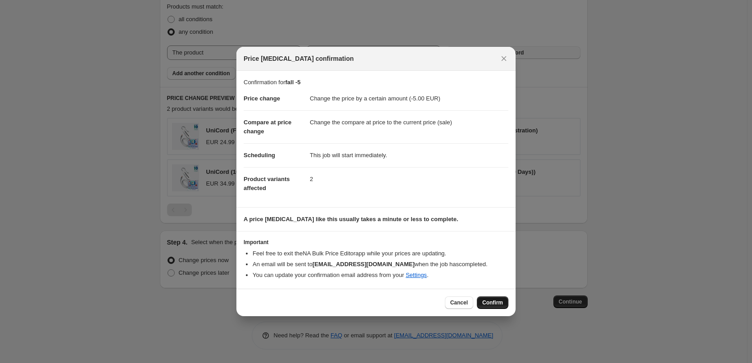
click at [491, 301] on span "Confirm" at bounding box center [492, 302] width 21 height 7
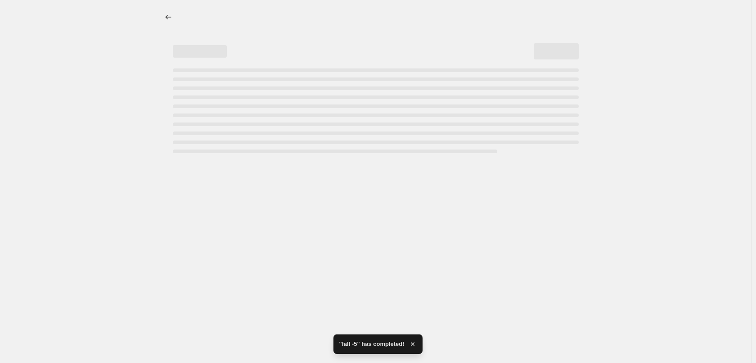
select select "by"
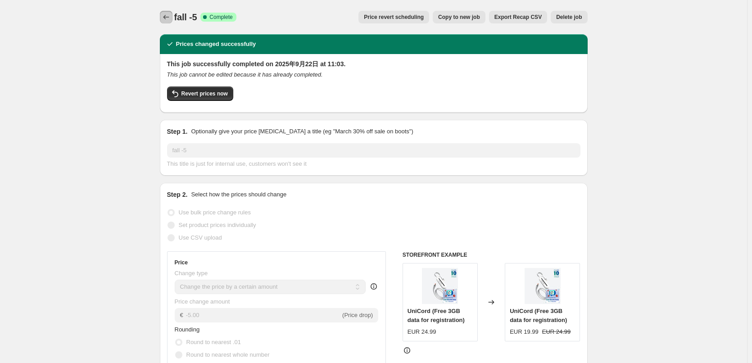
click at [163, 17] on button "Price change jobs" at bounding box center [166, 17] width 13 height 13
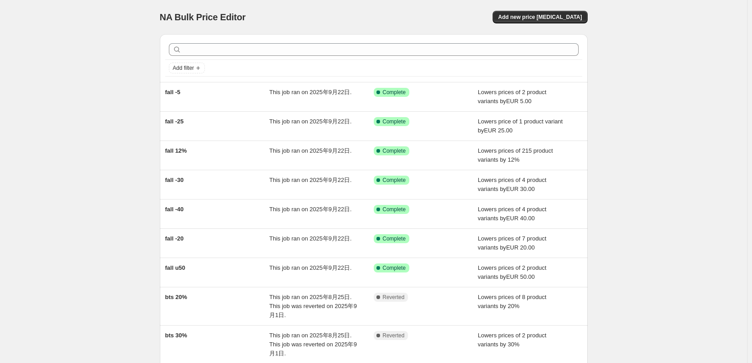
click at [652, 133] on div "NA Bulk Price Editor. This page is ready NA Bulk Price Editor Add new price [ME…" at bounding box center [373, 245] width 747 height 491
click at [531, 15] on span "Add new price [MEDICAL_DATA]" at bounding box center [540, 17] width 84 height 7
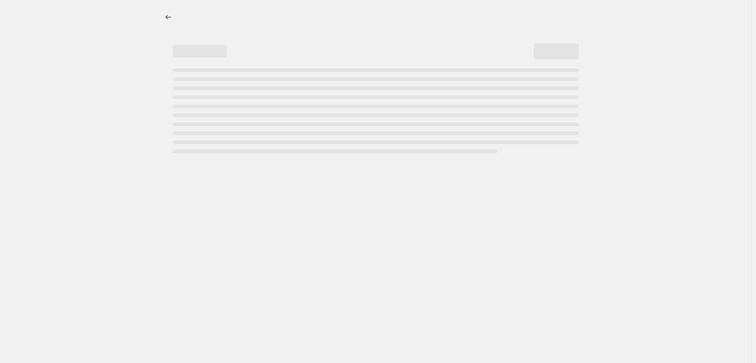
select select "percentage"
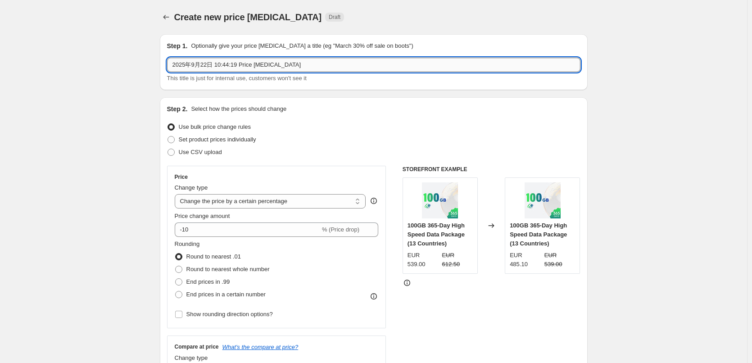
click at [210, 58] on input "2025年9月22日 10:44:19 Price [MEDICAL_DATA]" at bounding box center [373, 65] width 413 height 14
click at [209, 64] on input "2025年9月22日 10:44:19 Price [MEDICAL_DATA]" at bounding box center [373, 65] width 413 height 14
type input "fall 30%"
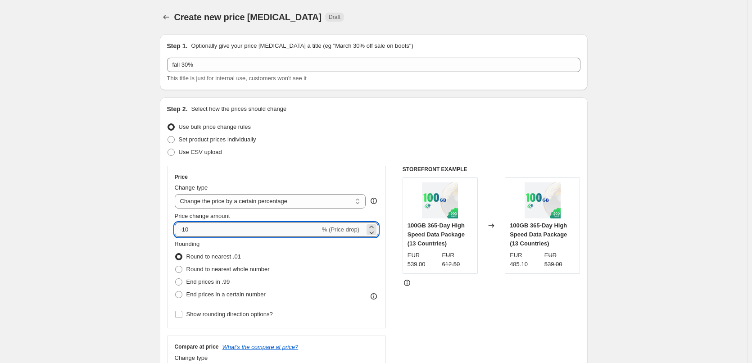
click at [184, 231] on input "-10" at bounding box center [247, 229] width 145 height 14
click at [188, 230] on input "-10" at bounding box center [247, 229] width 145 height 14
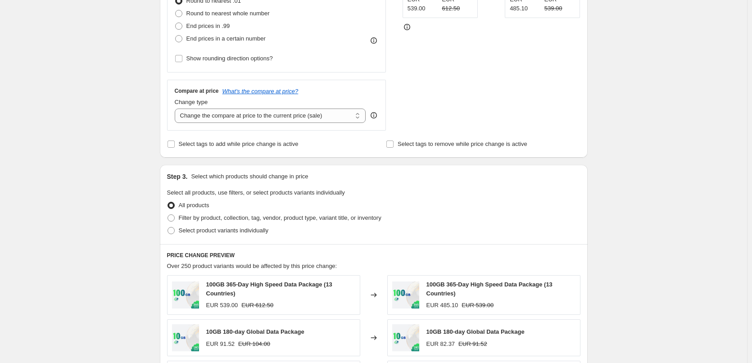
scroll to position [315, 0]
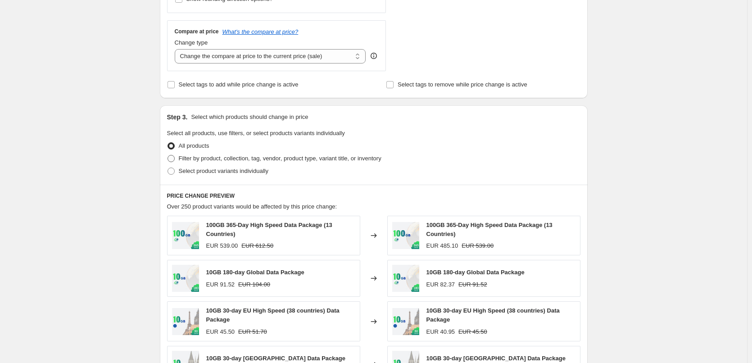
type input "-30"
click at [269, 158] on span "Filter by product, collection, tag, vendor, product type, variant title, or inv…" at bounding box center [280, 158] width 203 height 7
click at [168, 155] on input "Filter by product, collection, tag, vendor, product type, variant title, or inv…" at bounding box center [167, 155] width 0 height 0
radio input "true"
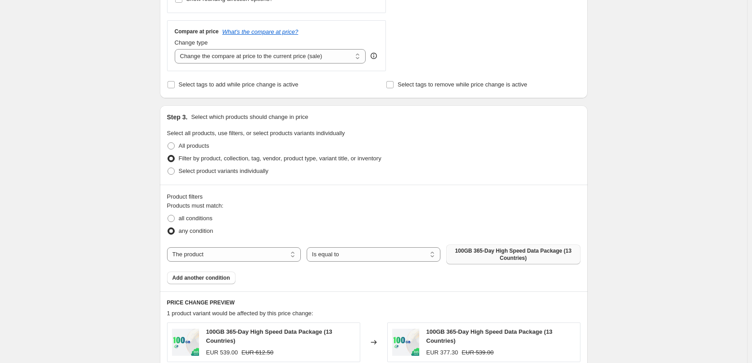
click at [493, 252] on span "100GB 365-Day High Speed Data Package (13 Countries)" at bounding box center [512, 254] width 123 height 14
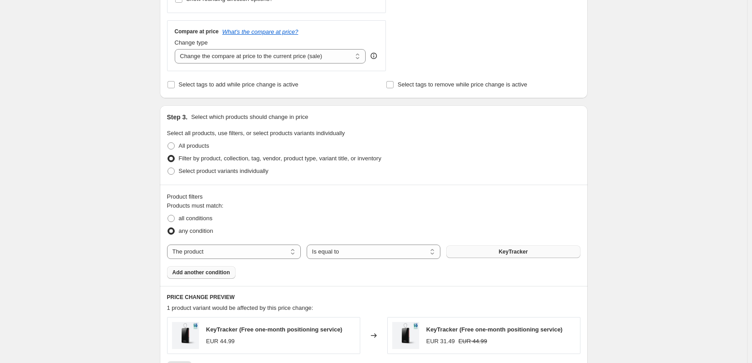
click at [221, 273] on span "Add another condition" at bounding box center [201, 272] width 58 height 7
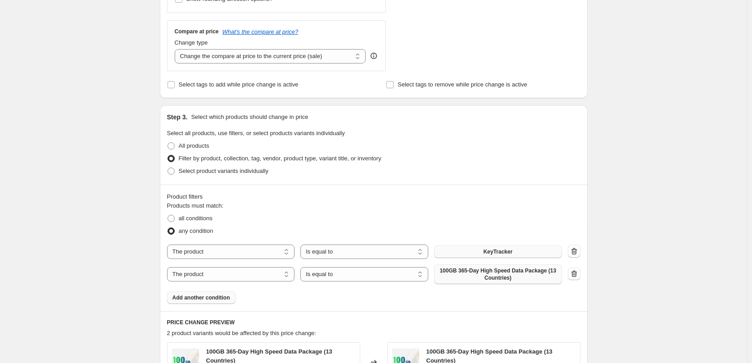
click at [473, 276] on span "100GB 365-Day High Speed Data Package (13 Countries)" at bounding box center [497, 274] width 117 height 14
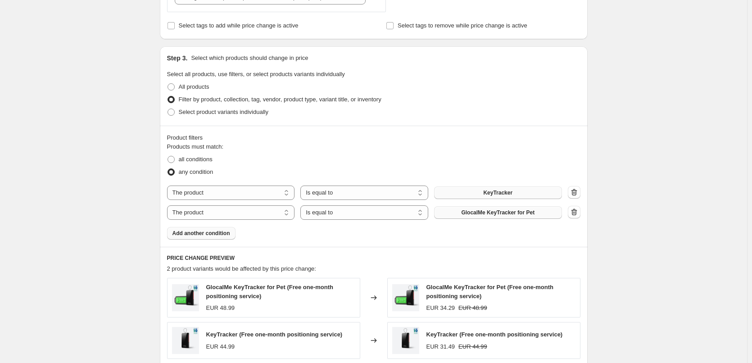
scroll to position [537, 0]
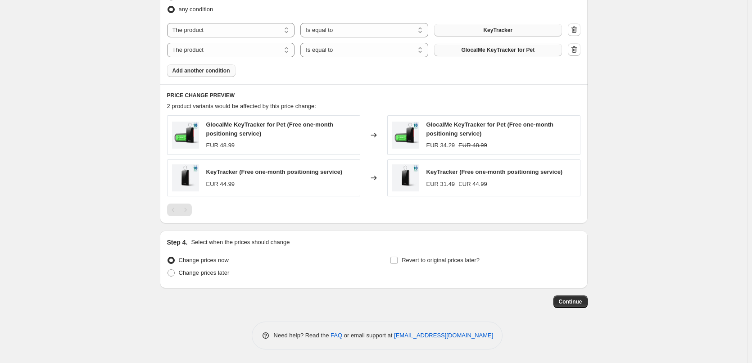
drag, startPoint x: 627, startPoint y: 233, endPoint x: 624, endPoint y: 248, distance: 16.0
click at [572, 302] on span "Continue" at bounding box center [569, 301] width 23 height 7
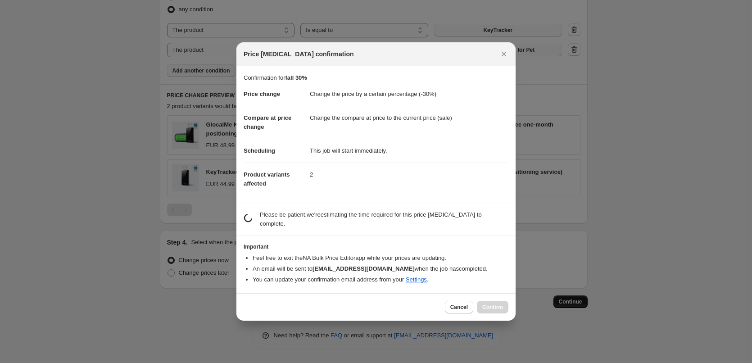
scroll to position [0, 0]
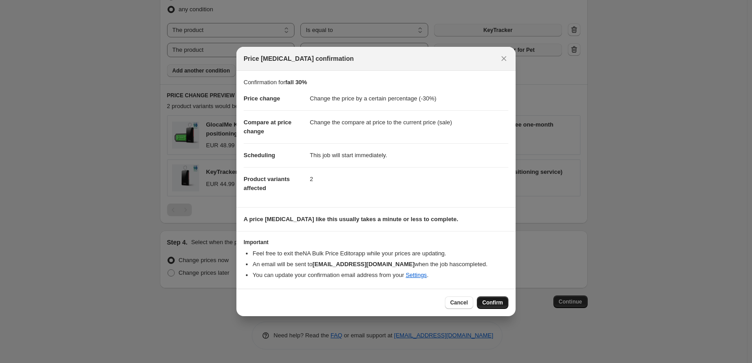
click at [485, 305] on span "Confirm" at bounding box center [492, 302] width 21 height 7
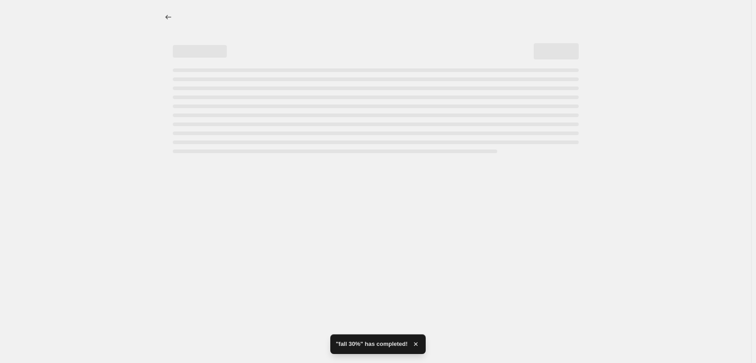
select select "percentage"
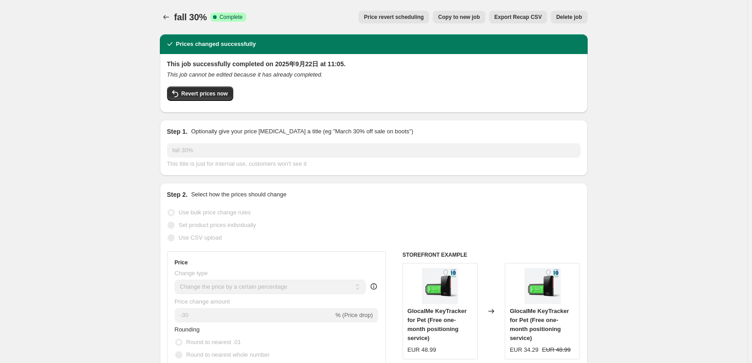
click at [162, 11] on div at bounding box center [167, 17] width 14 height 13
click at [167, 15] on icon "Price change jobs" at bounding box center [166, 17] width 9 height 9
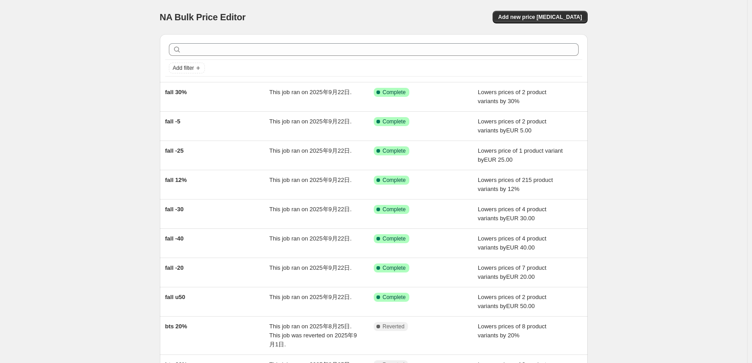
click at [640, 86] on div "NA Bulk Price Editor. This page is ready NA Bulk Price Editor Add new price [ME…" at bounding box center [373, 241] width 747 height 482
